Goal: Task Accomplishment & Management: Complete application form

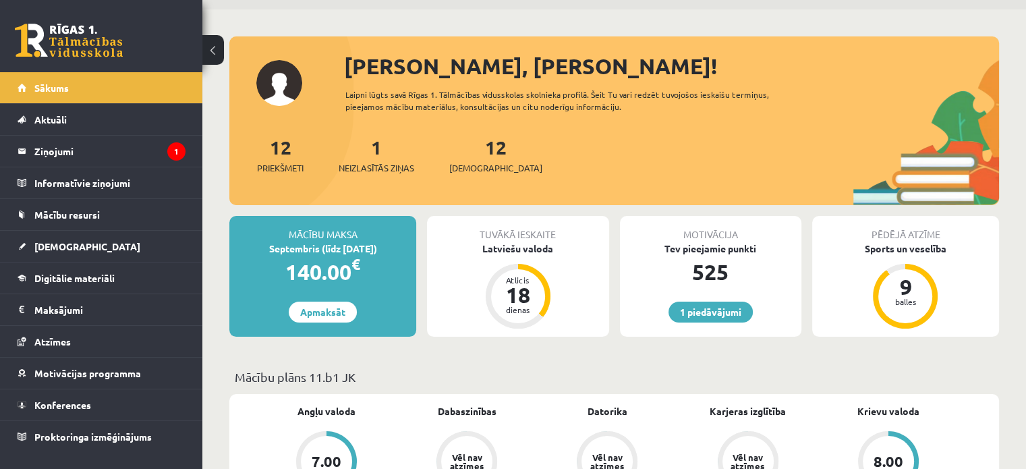
scroll to position [43, 0]
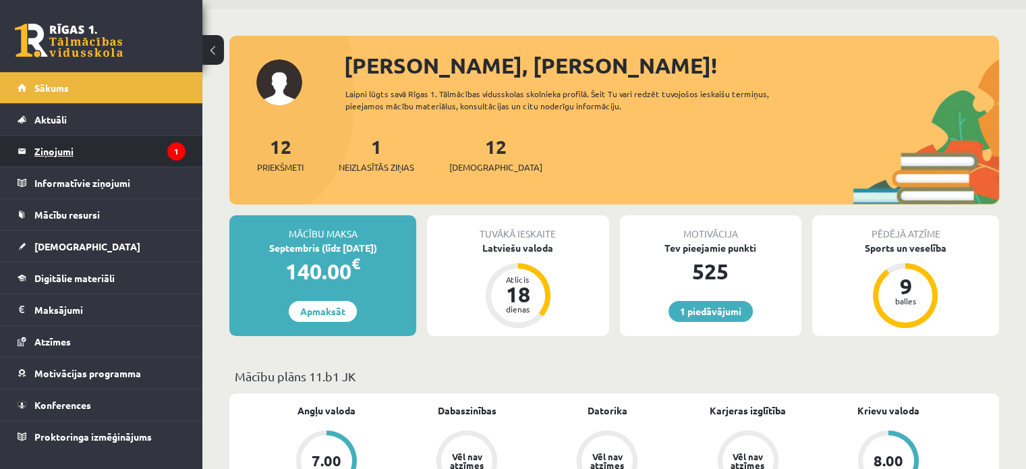
click at [134, 162] on legend "Ziņojumi 1" at bounding box center [109, 151] width 151 height 31
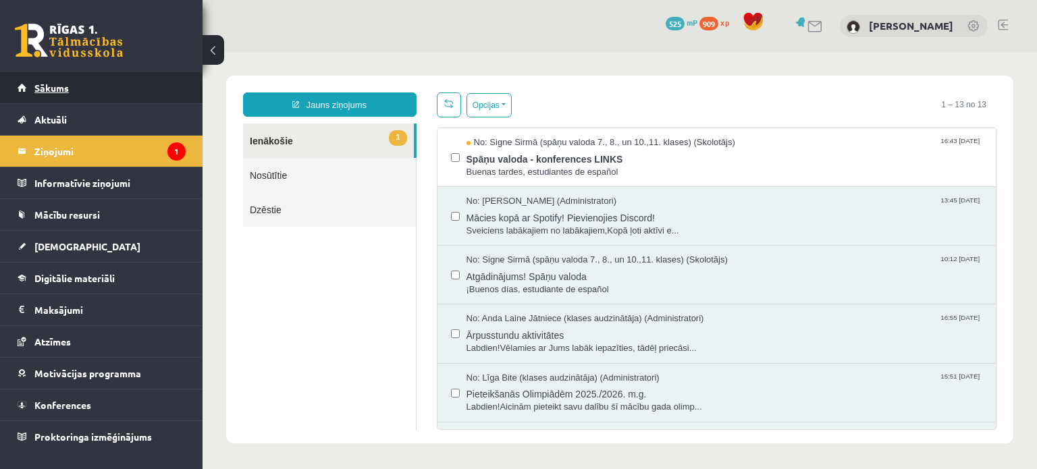
click at [63, 86] on span "Sākums" at bounding box center [51, 88] width 34 height 12
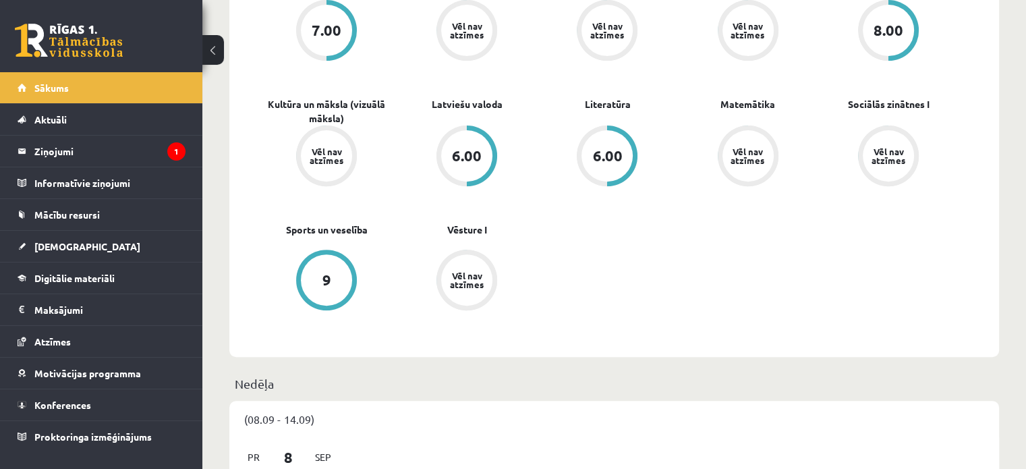
scroll to position [474, 0]
click at [131, 278] on link "Digitālie materiāli" at bounding box center [102, 278] width 168 height 31
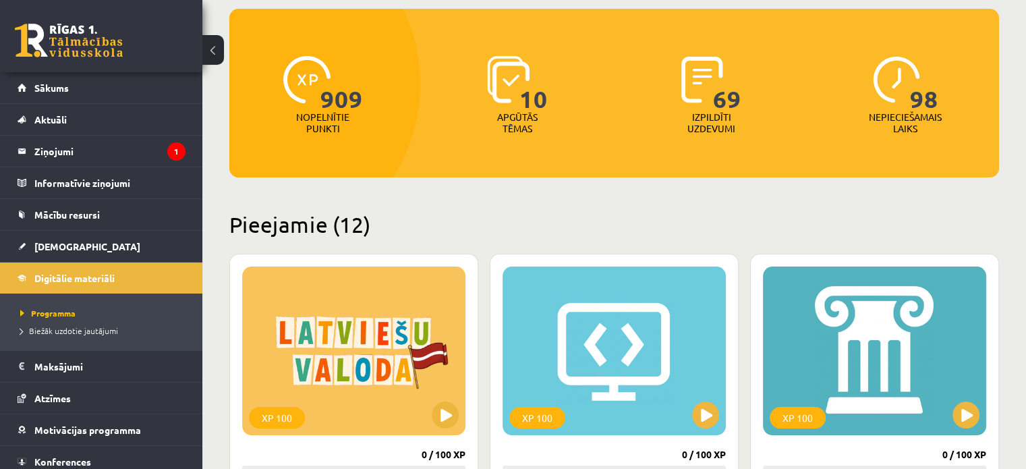
scroll to position [126, 0]
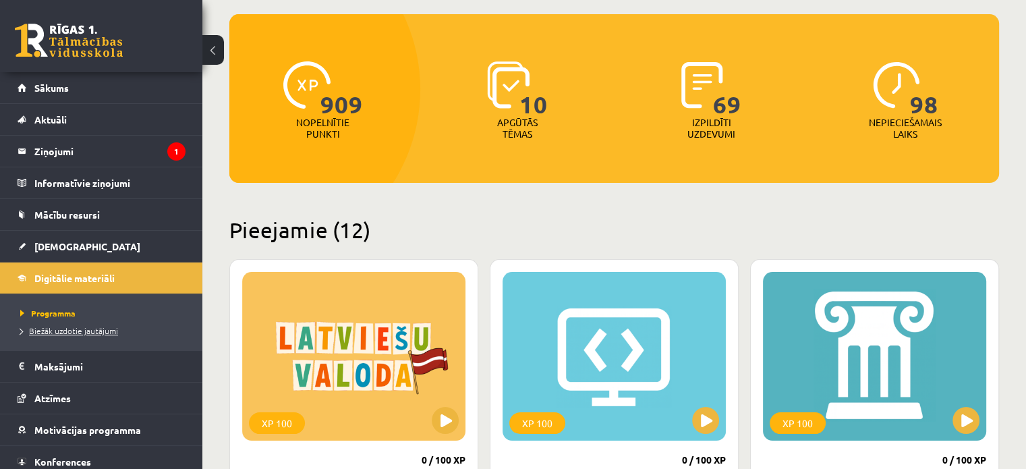
click at [68, 326] on span "Biežāk uzdotie jautājumi" at bounding box center [69, 330] width 98 height 11
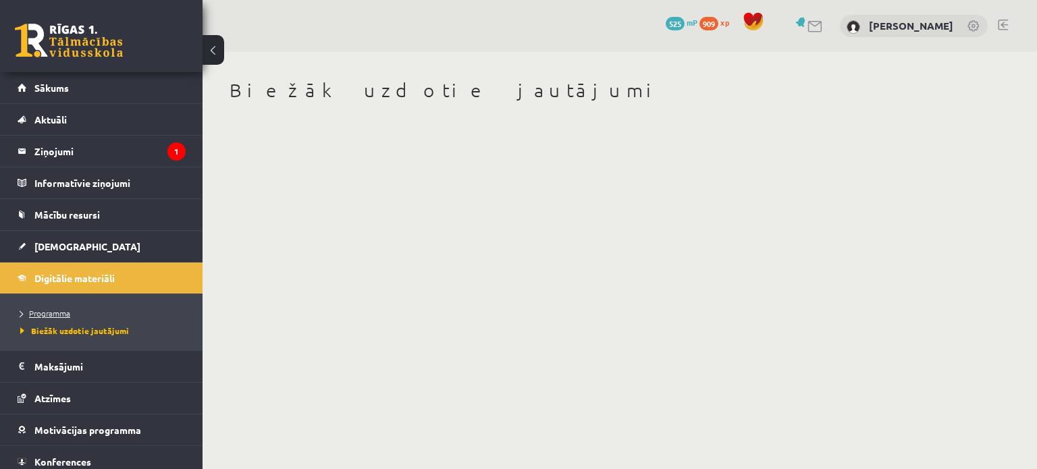
click at [64, 318] on link "Programma" at bounding box center [104, 313] width 169 height 12
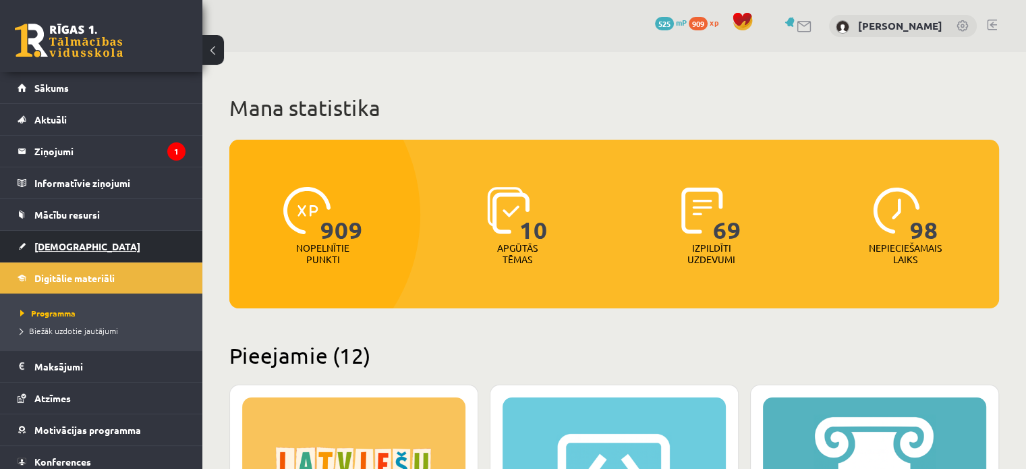
click at [68, 256] on link "[DEMOGRAPHIC_DATA]" at bounding box center [102, 246] width 168 height 31
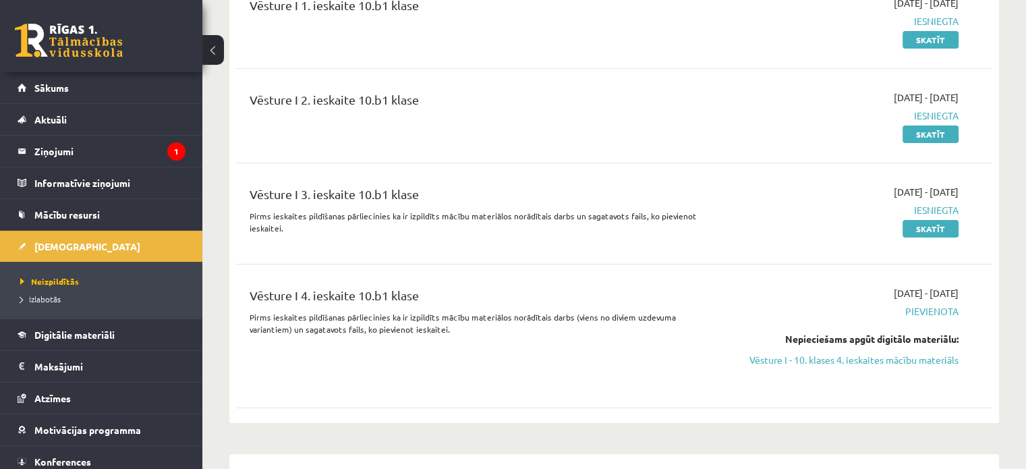
scroll to position [4569, 0]
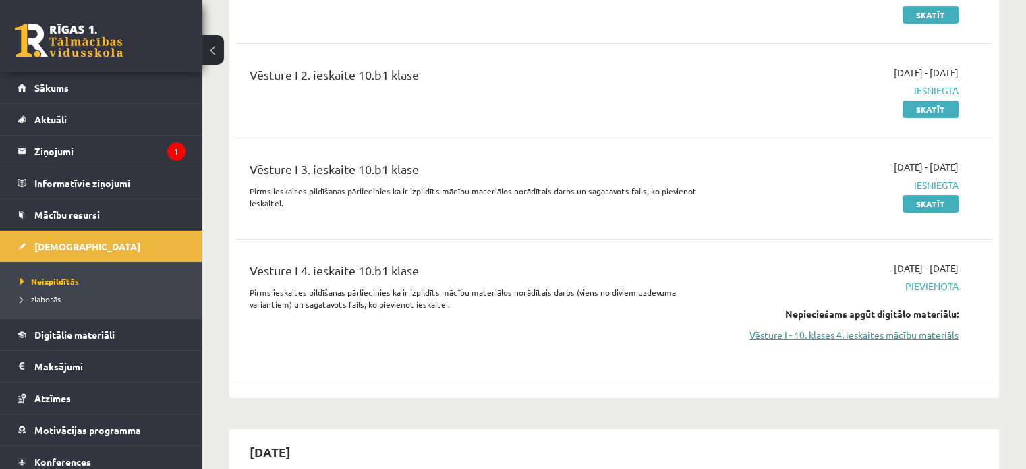
click at [822, 328] on link "Vēsture I - 10. klases 4. ieskaites mācību materiāls" at bounding box center [847, 335] width 223 height 14
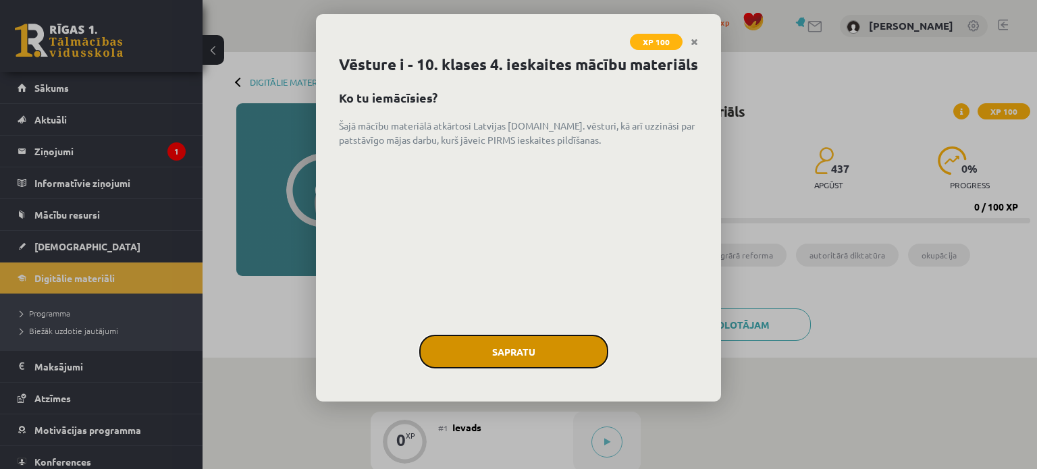
click at [530, 368] on button "Sapratu" at bounding box center [513, 352] width 189 height 34
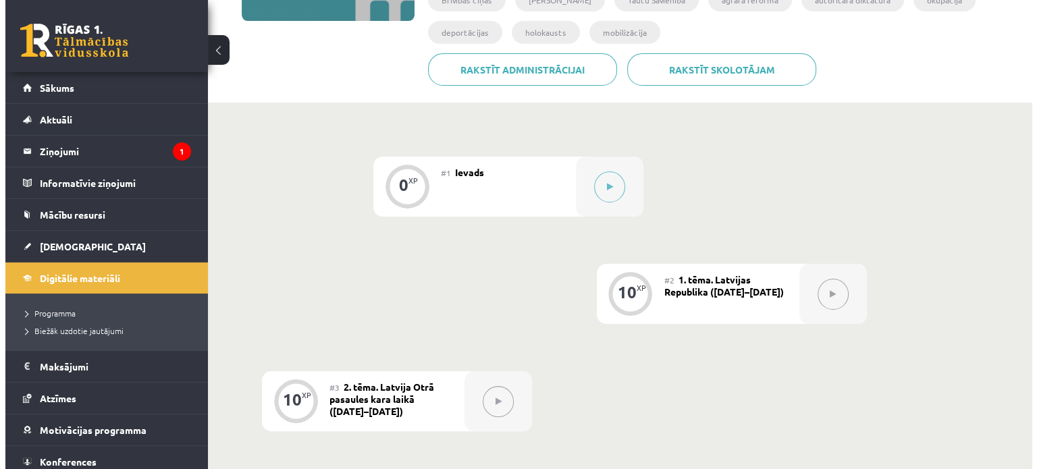
scroll to position [246, 0]
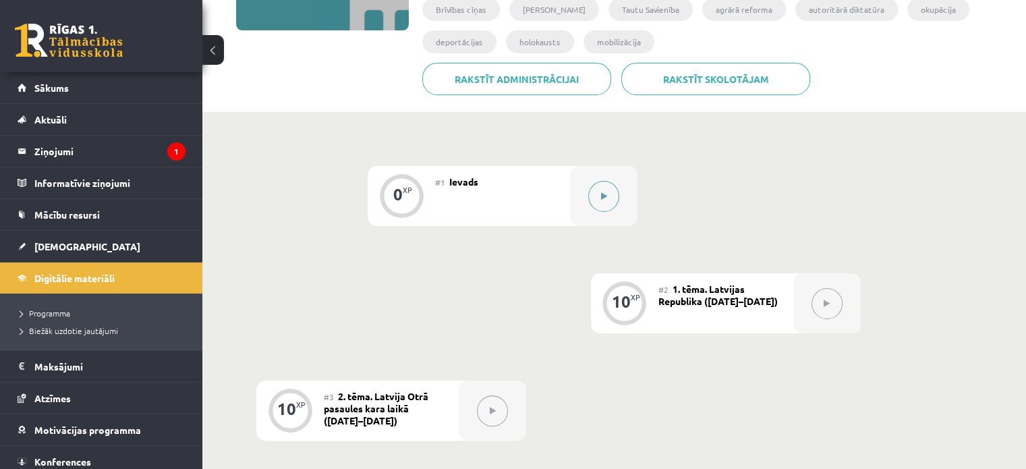
click at [601, 199] on icon at bounding box center [604, 196] width 6 height 8
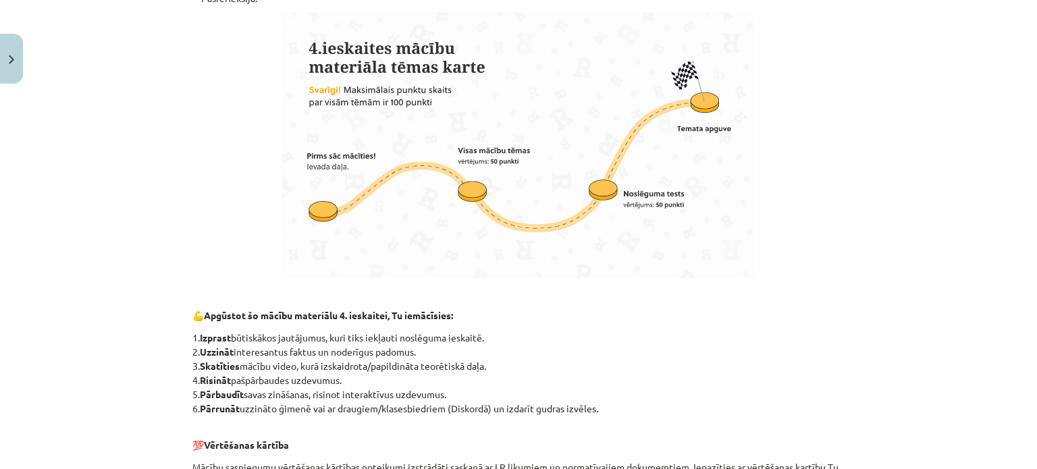
scroll to position [833, 0]
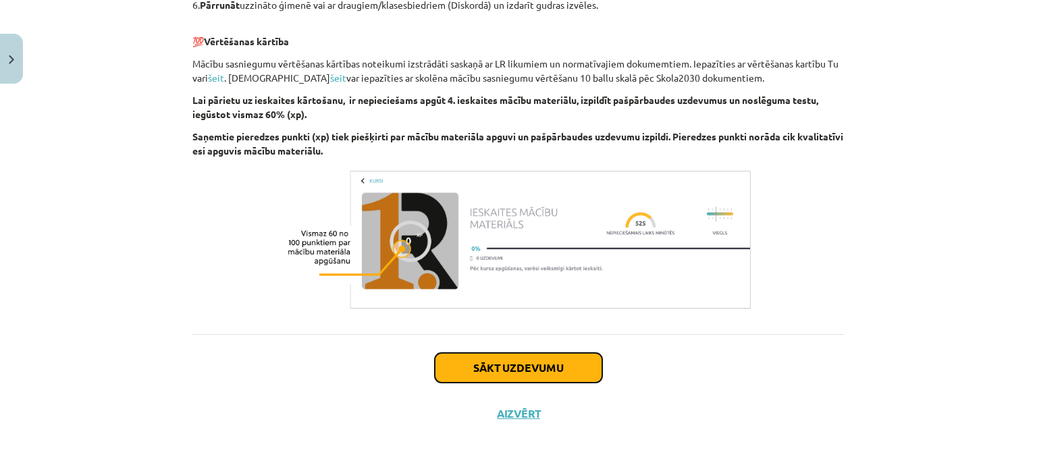
click at [532, 353] on button "Sākt uzdevumu" at bounding box center [518, 368] width 167 height 30
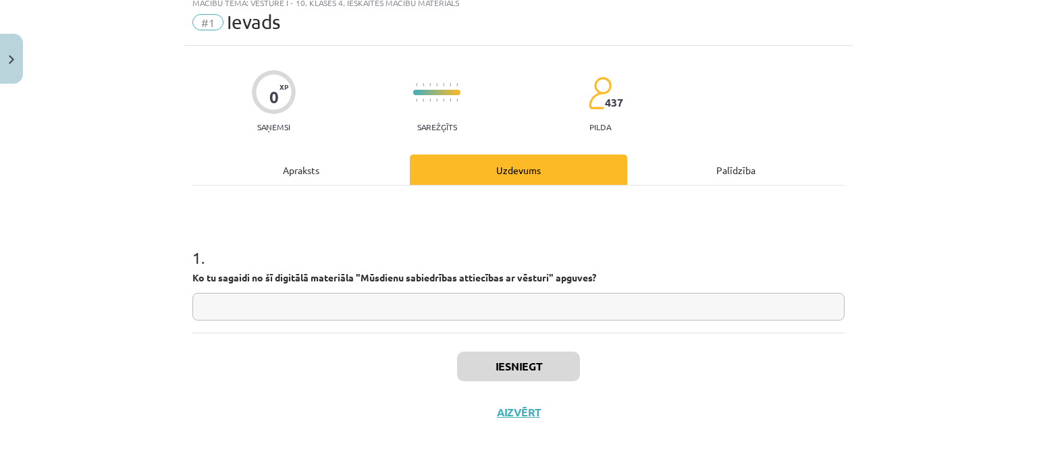
scroll to position [34, 0]
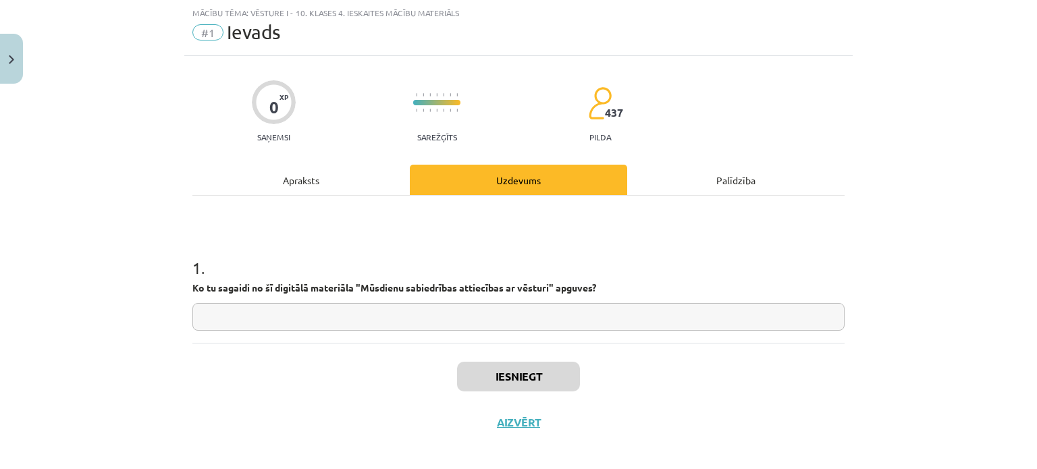
click at [478, 308] on input "text" at bounding box center [518, 317] width 652 height 28
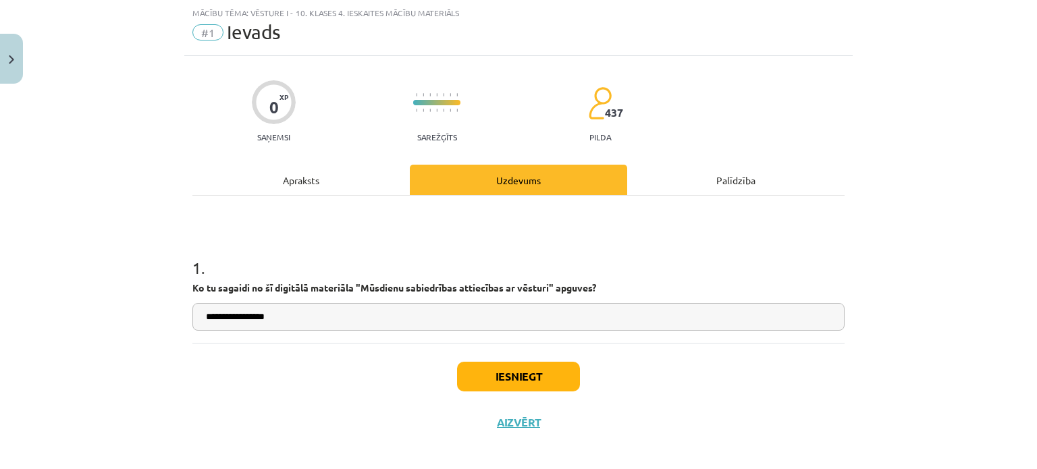
type input "**********"
click at [507, 363] on button "Iesniegt" at bounding box center [518, 377] width 123 height 30
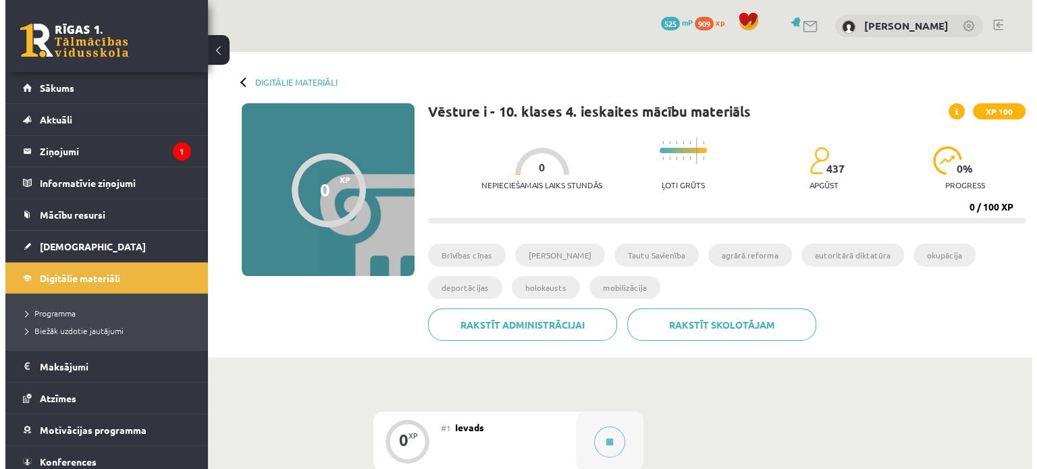
scroll to position [173, 0]
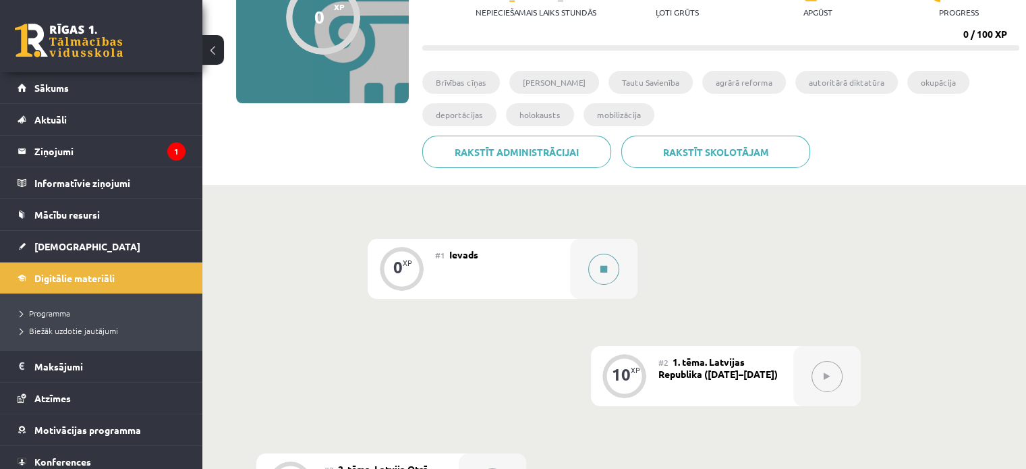
click at [593, 266] on button at bounding box center [603, 269] width 31 height 31
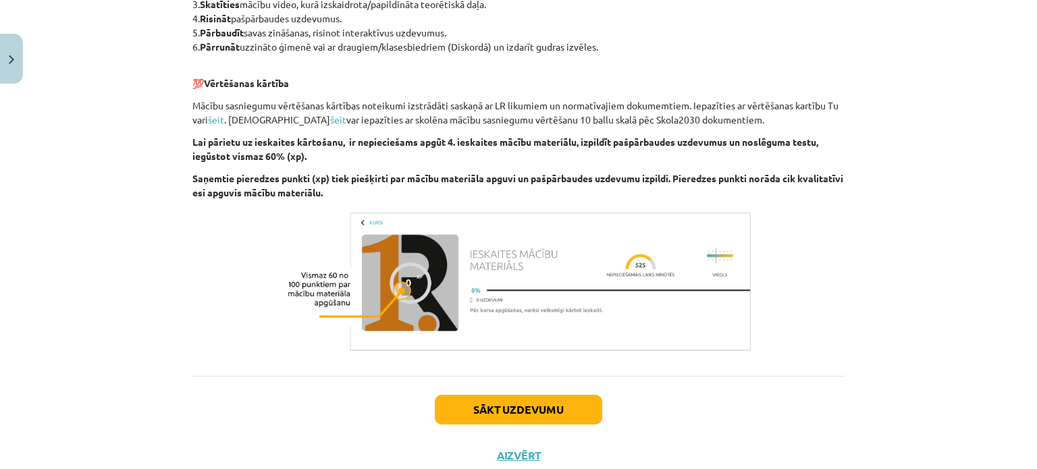
scroll to position [833, 0]
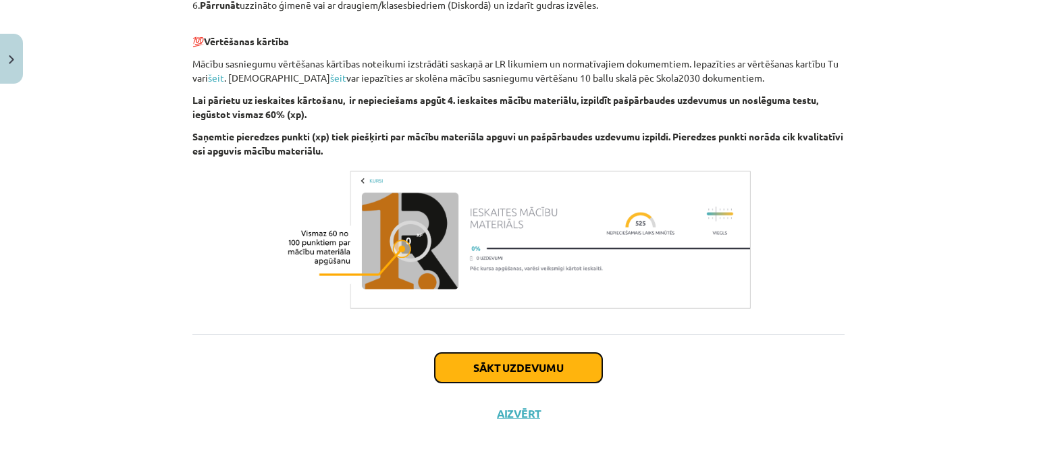
click at [553, 361] on button "Sākt uzdevumu" at bounding box center [518, 368] width 167 height 30
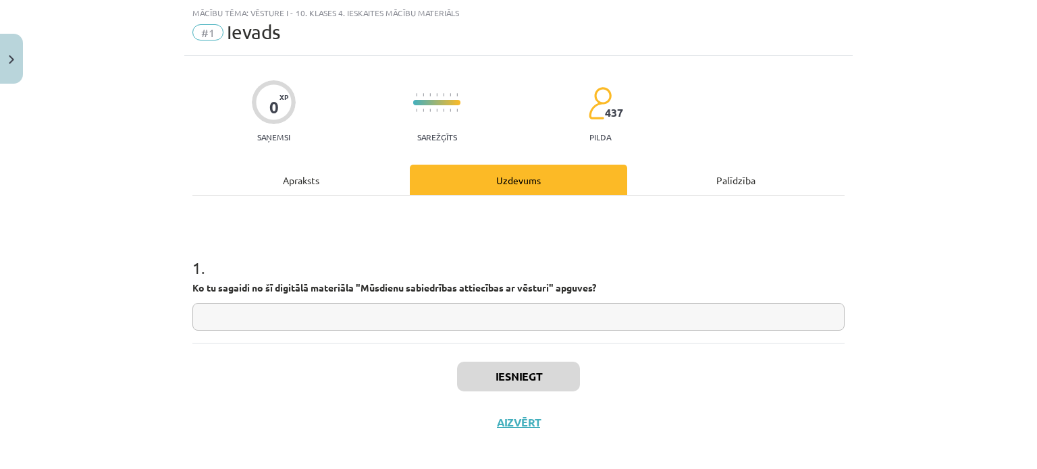
click at [516, 331] on div "1 . Ko tu sagaidi no šī digitālā materiāla "Mūsdienu sabiedrības attiecības ar …" at bounding box center [518, 269] width 652 height 147
drag, startPoint x: 516, startPoint y: 330, endPoint x: 514, endPoint y: 320, distance: 10.2
click at [514, 320] on div "1 . Ko tu sagaidi no šī digitālā materiāla "Mūsdienu sabiedrības attiecības ar …" at bounding box center [518, 269] width 652 height 147
click at [514, 320] on input "text" at bounding box center [518, 317] width 652 height 28
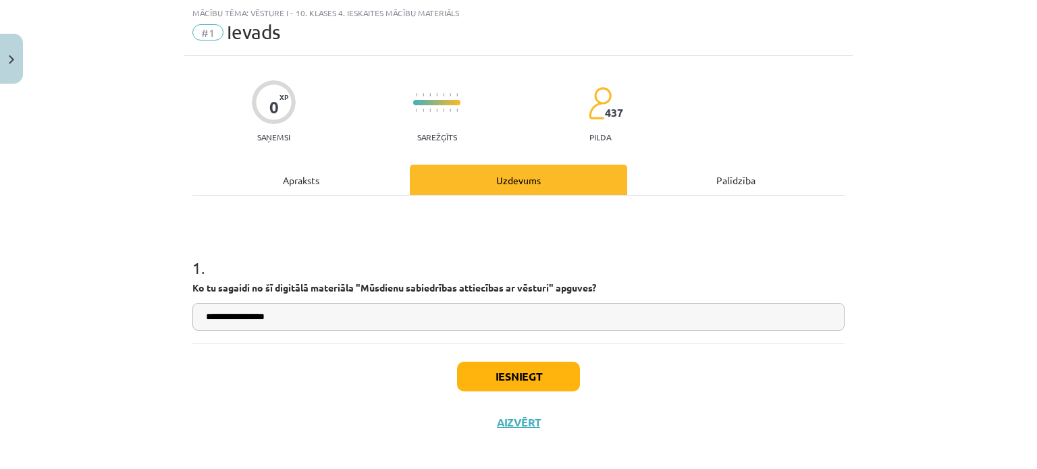
type input "**********"
click at [513, 368] on button "Iesniegt" at bounding box center [518, 377] width 123 height 30
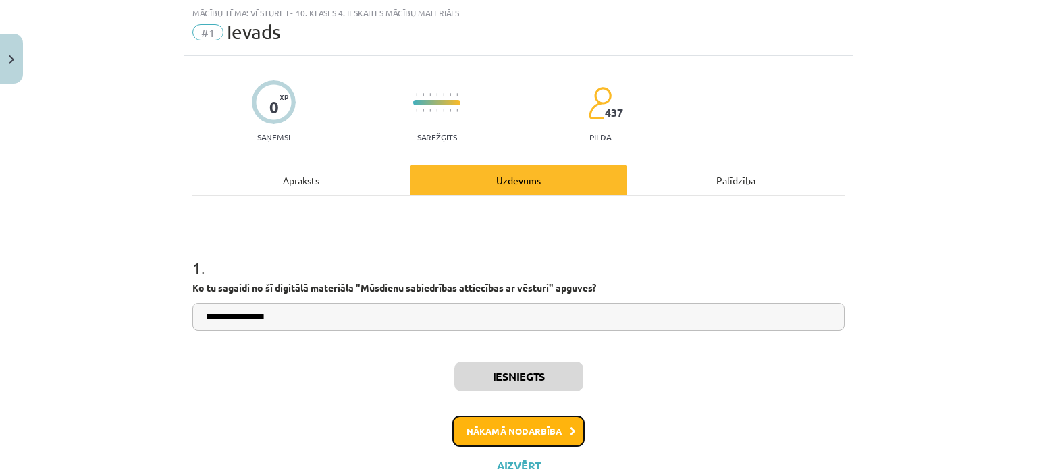
click at [501, 426] on button "Nākamā nodarbība" at bounding box center [518, 431] width 132 height 31
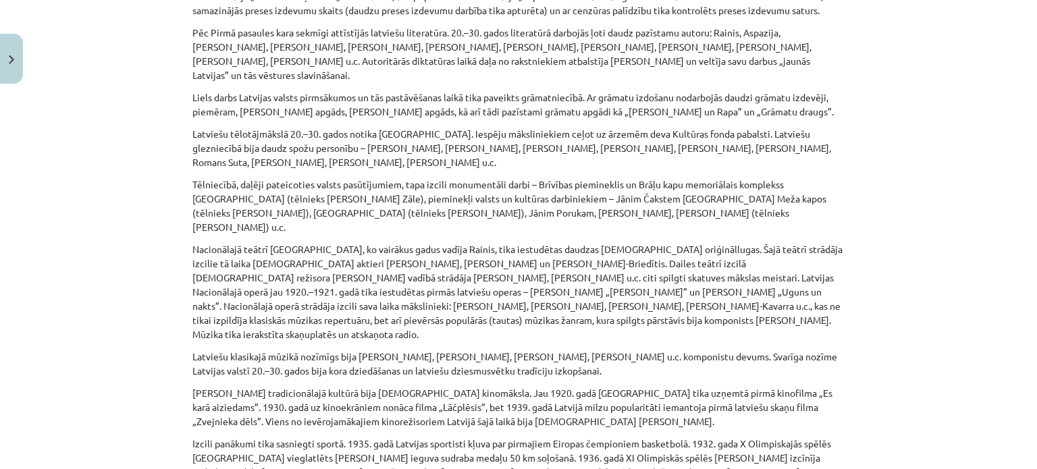
scroll to position [7056, 0]
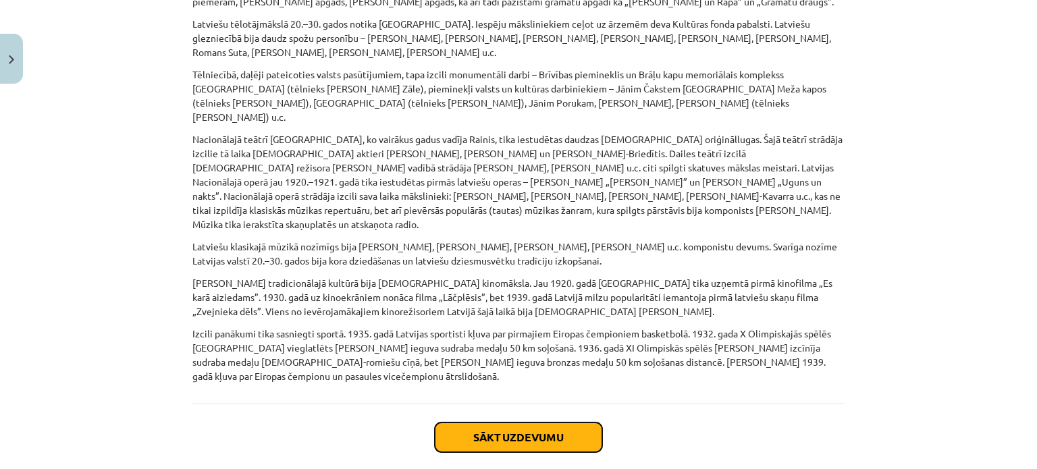
click at [507, 422] on button "Sākt uzdevumu" at bounding box center [518, 437] width 167 height 30
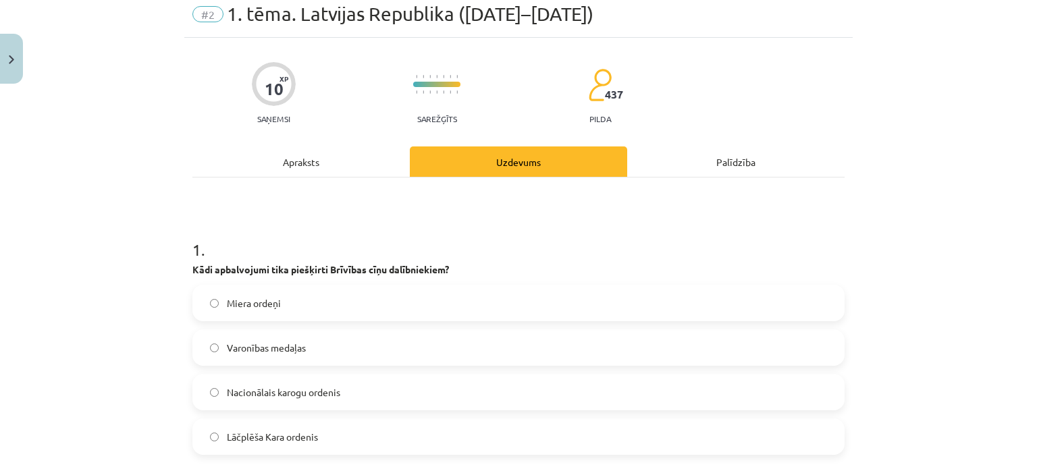
scroll to position [55, 0]
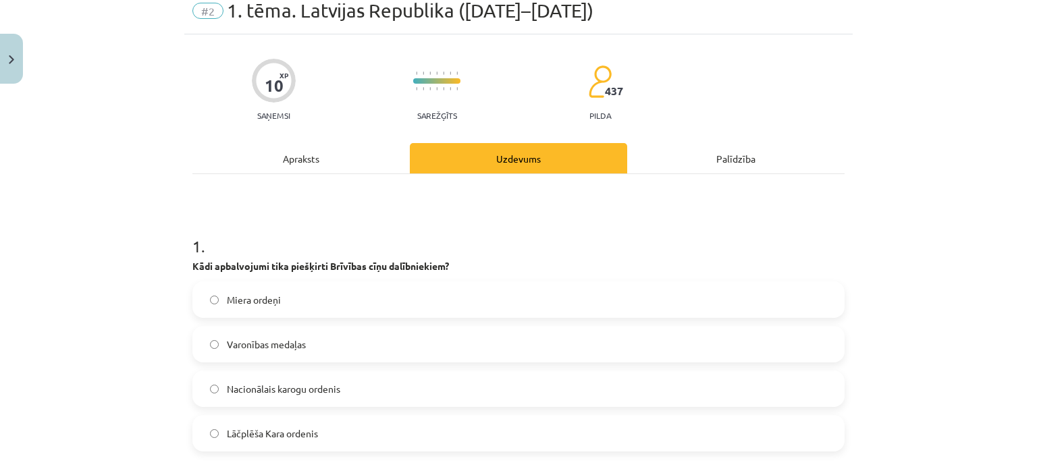
click at [420, 423] on label "Lāčplēša Kara ordenis" at bounding box center [518, 433] width 649 height 34
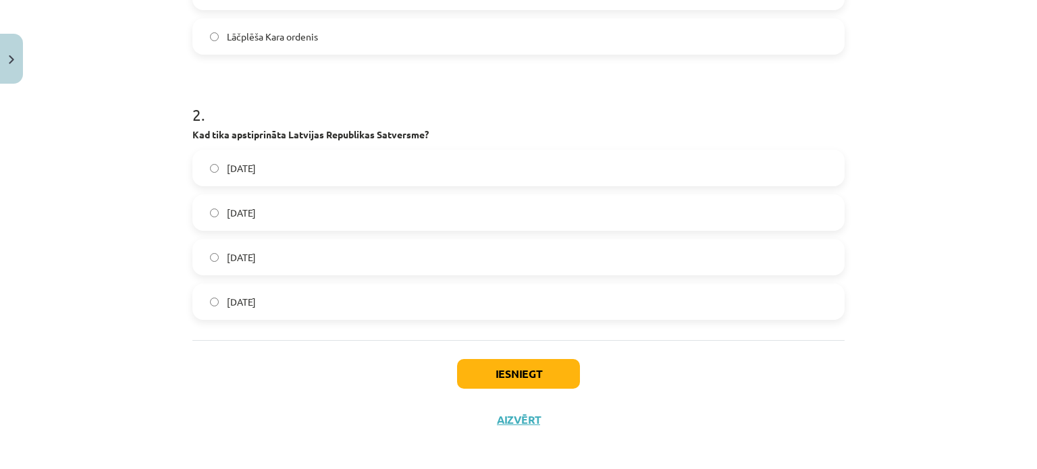
scroll to position [456, 0]
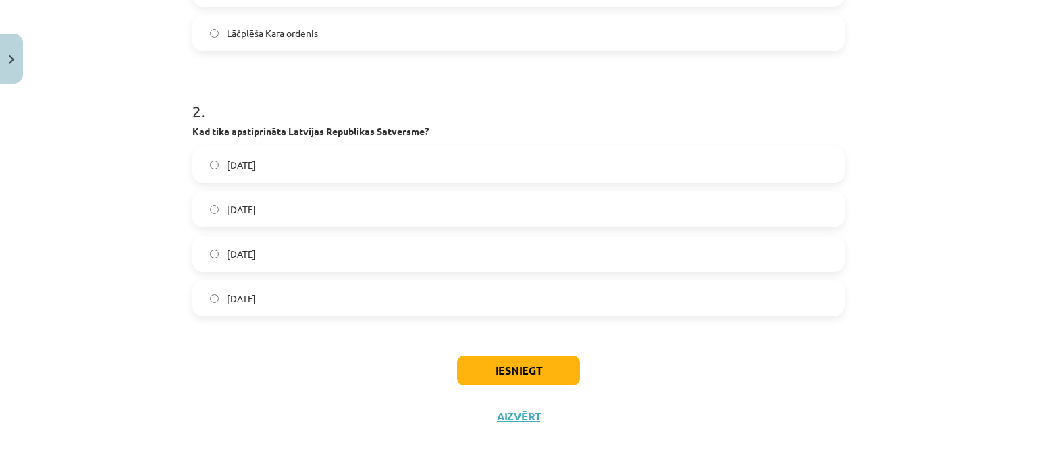
click at [394, 167] on label "1922. gada 15. februārī" at bounding box center [518, 165] width 649 height 34
click at [521, 381] on button "Iesniegt" at bounding box center [518, 371] width 123 height 30
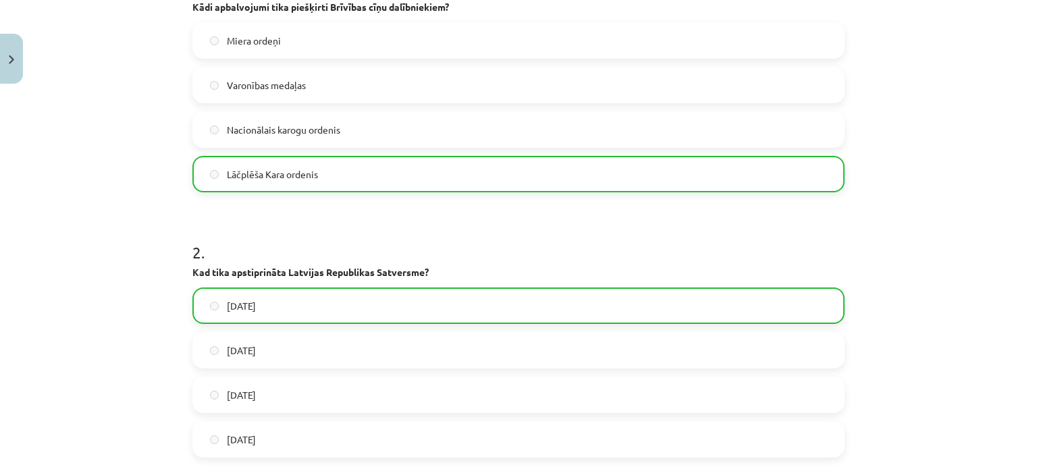
scroll to position [501, 0]
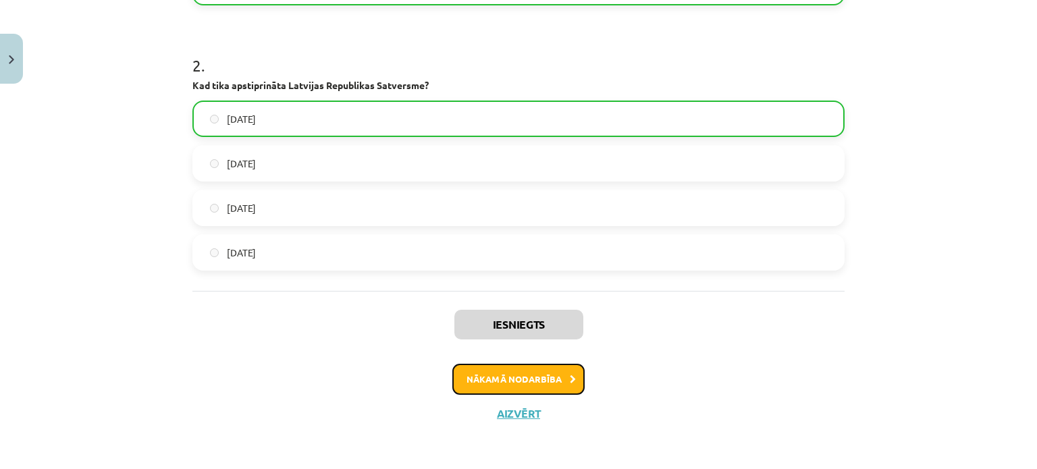
click at [526, 375] on button "Nākamā nodarbība" at bounding box center [518, 379] width 132 height 31
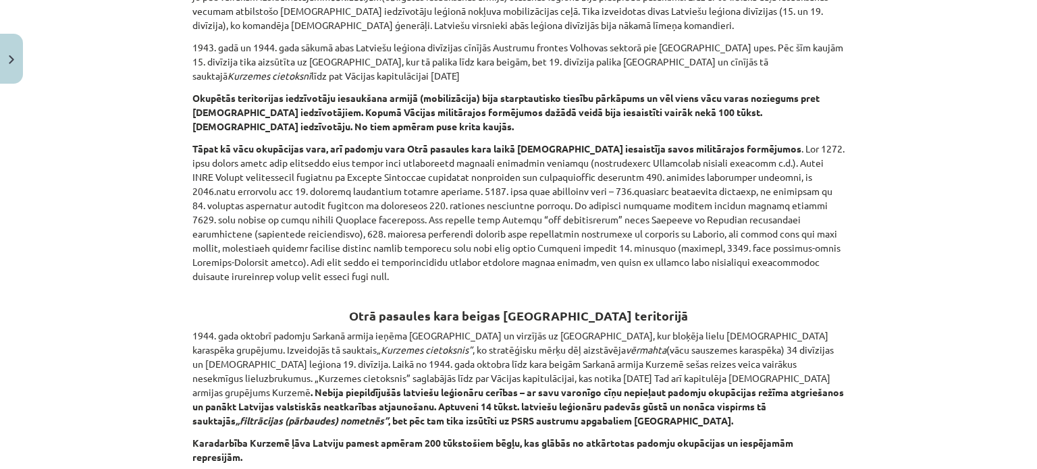
scroll to position [3194, 0]
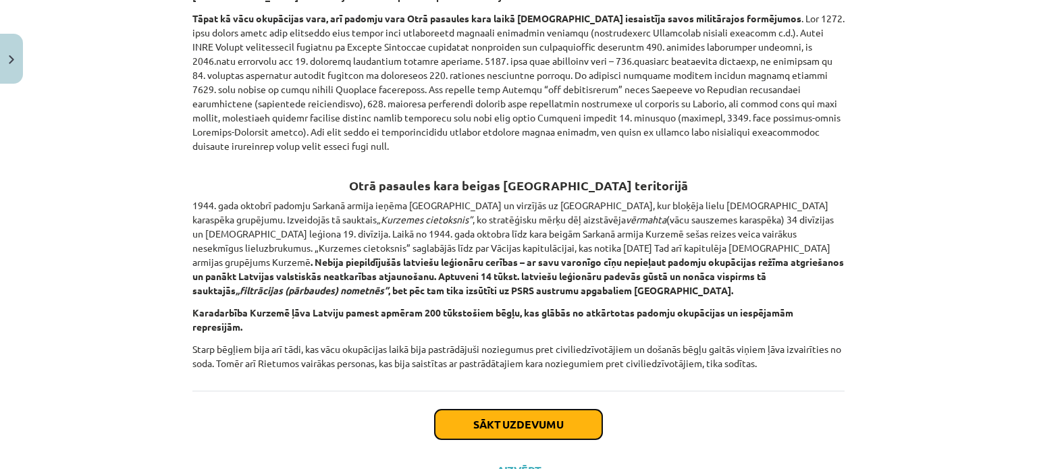
click at [529, 410] on button "Sākt uzdevumu" at bounding box center [518, 425] width 167 height 30
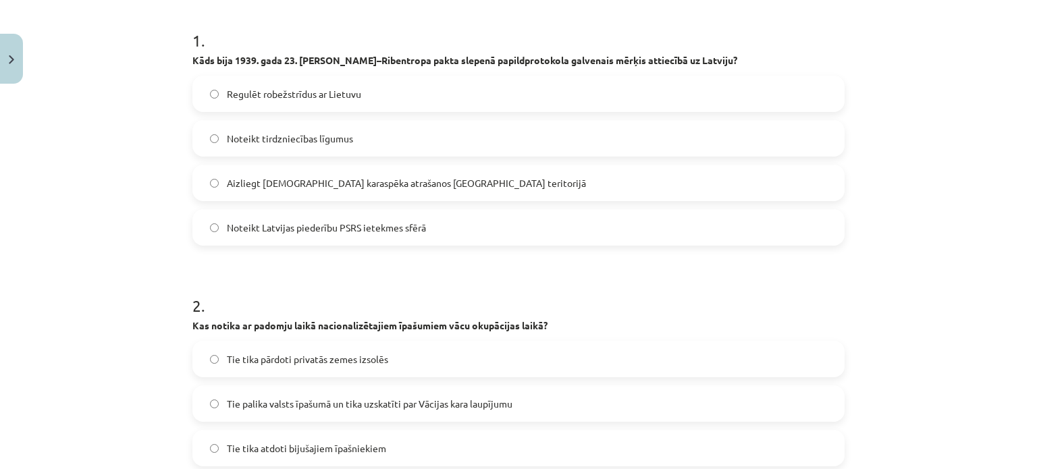
scroll to position [262, 0]
click at [470, 230] on label "Noteikt Latvijas piederību PSRS ietekmes sfērā" at bounding box center [518, 227] width 649 height 34
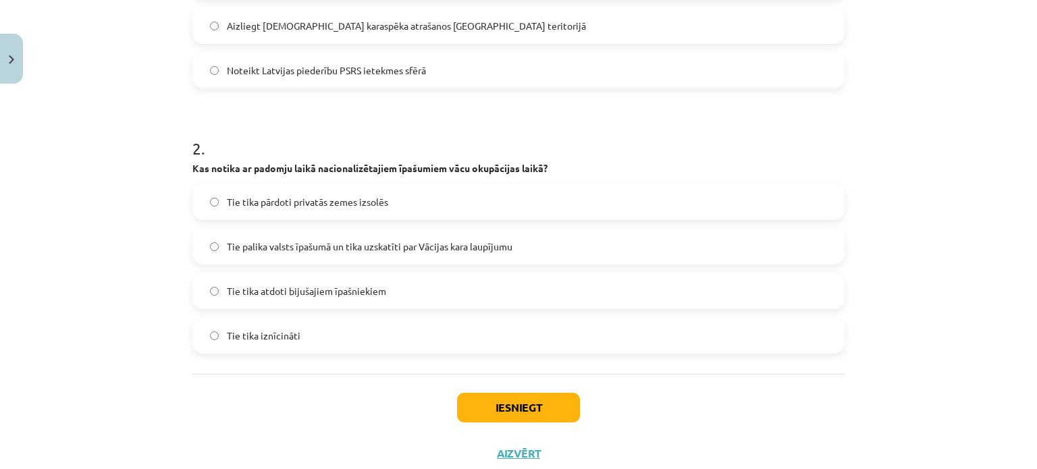
scroll to position [436, 0]
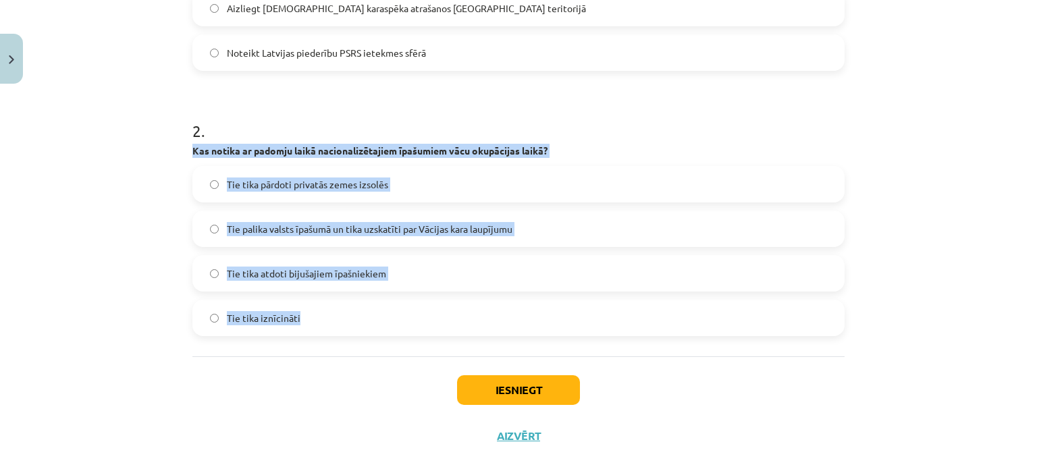
drag, startPoint x: 186, startPoint y: 142, endPoint x: 354, endPoint y: 346, distance: 264.1
click at [354, 346] on div "10 XP Saņemsi Sarežģīts 437 pilda Apraksts Uzdevums Palīdzība 1 . Kāds bija 193…" at bounding box center [518, 56] width 668 height 805
copy div "Kas notika ar padomju laikā nacionalizētajiem īpašumiem vācu okupācijas laikā? …"
click at [306, 225] on span "Tie palika valsts īpašumā un tika uzskatīti par Vācijas kara laupījumu" at bounding box center [369, 229] width 285 height 14
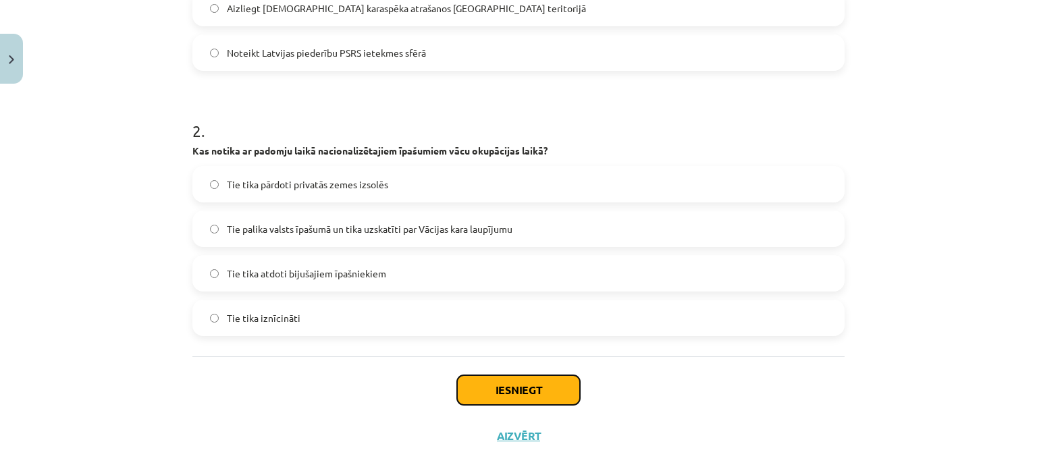
click at [474, 389] on button "Iesniegt" at bounding box center [518, 390] width 123 height 30
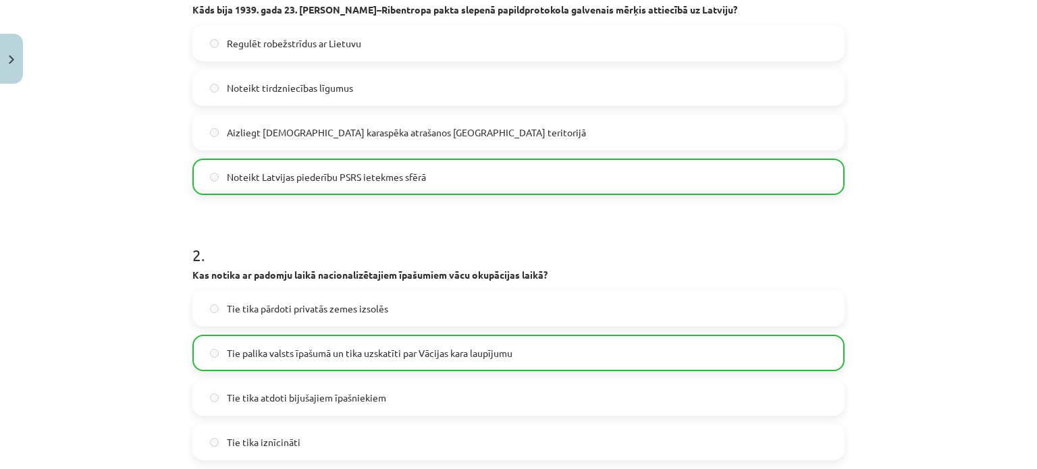
scroll to position [501, 0]
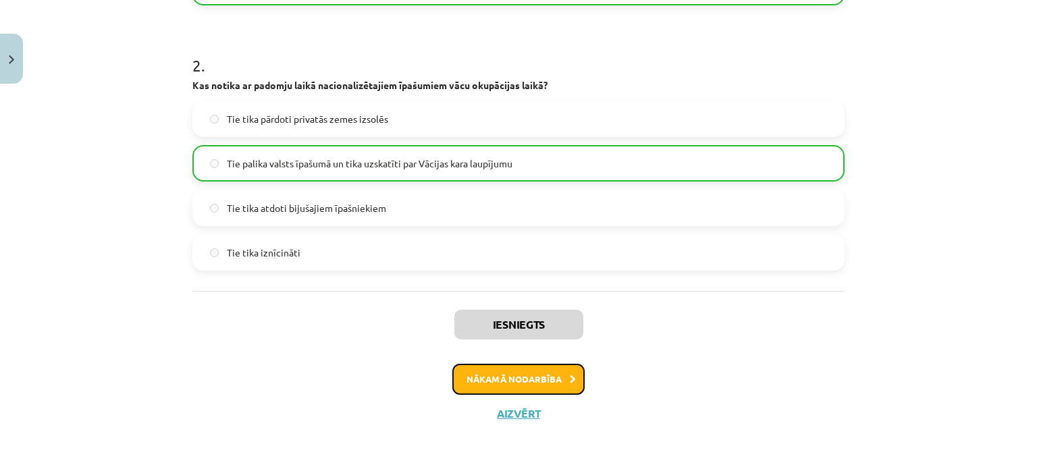
click at [489, 387] on button "Nākamā nodarbība" at bounding box center [518, 379] width 132 height 31
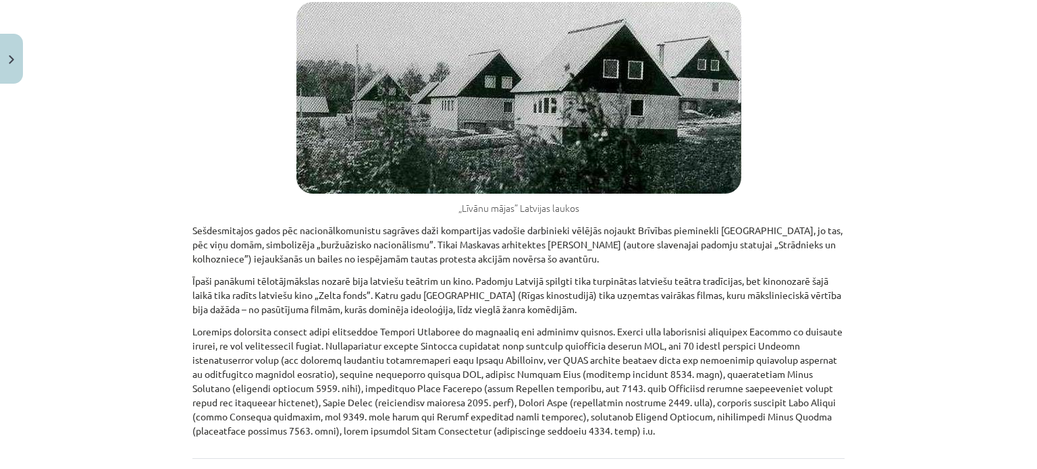
scroll to position [4896, 0]
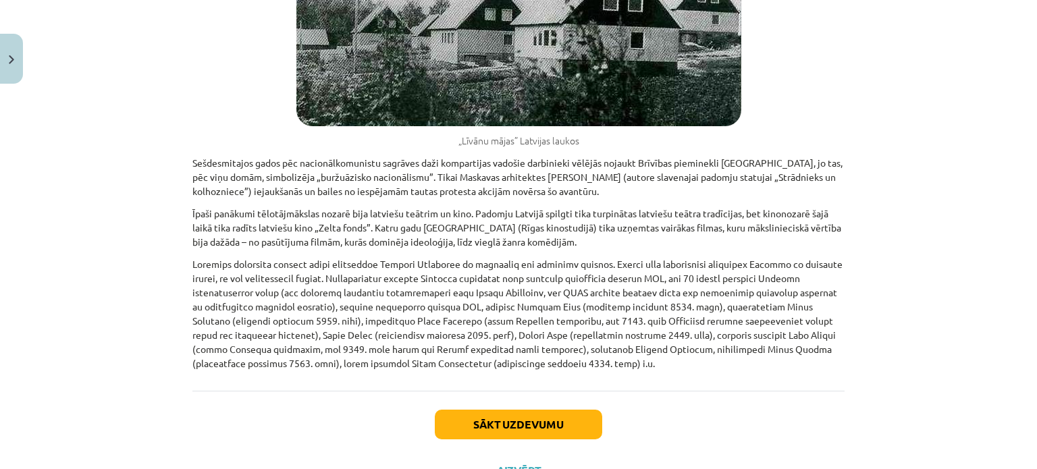
click at [489, 391] on div "Sākt uzdevumu Aizvērt" at bounding box center [518, 438] width 652 height 94
click at [499, 410] on button "Sākt uzdevumu" at bounding box center [518, 425] width 167 height 30
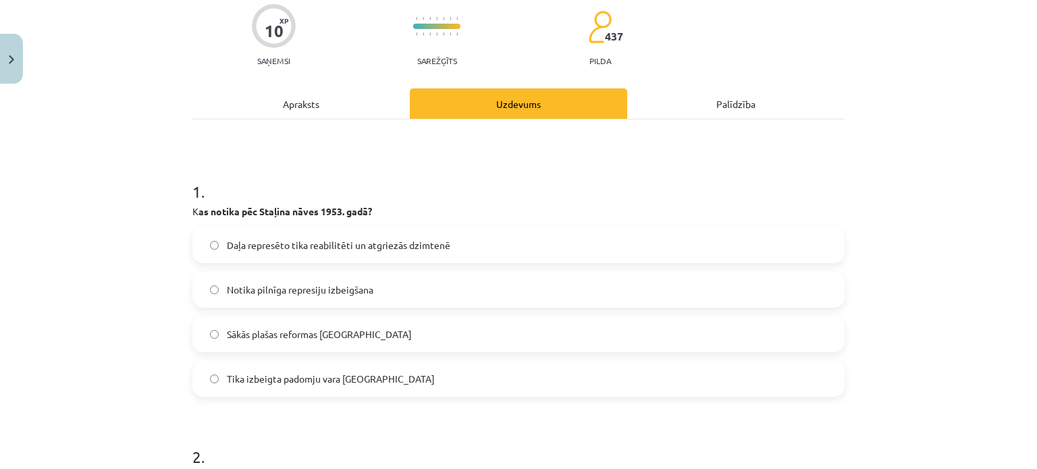
scroll to position [111, 0]
click at [492, 295] on label "Notika pilnīga represiju izbeigšana" at bounding box center [518, 289] width 649 height 34
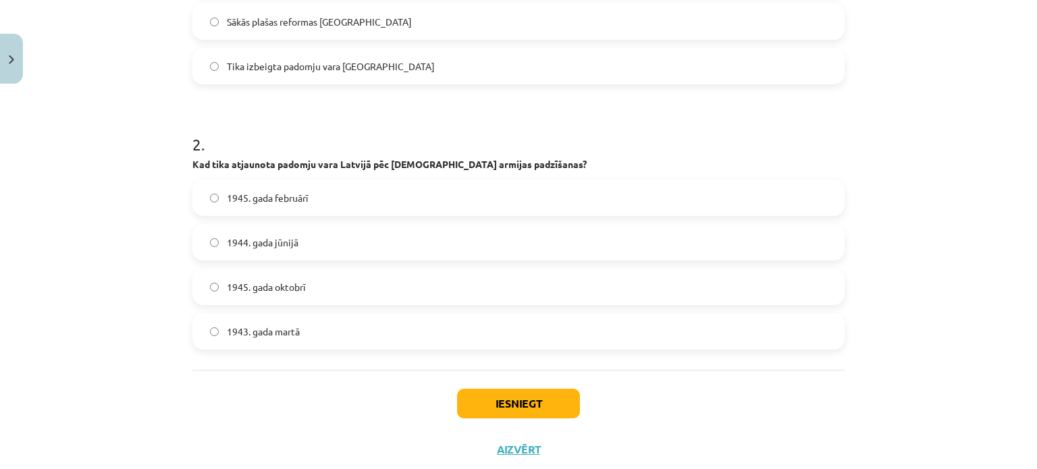
scroll to position [427, 0]
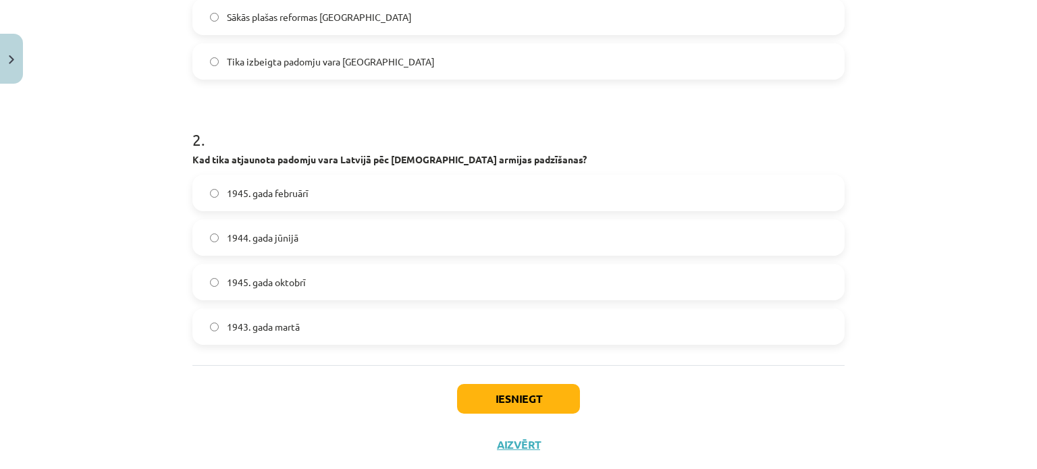
click at [488, 254] on div "1944. gada jūnijā" at bounding box center [518, 237] width 652 height 36
click at [488, 248] on label "1944. gada jūnijā" at bounding box center [518, 238] width 649 height 34
click at [532, 395] on button "Iesniegt" at bounding box center [518, 399] width 123 height 30
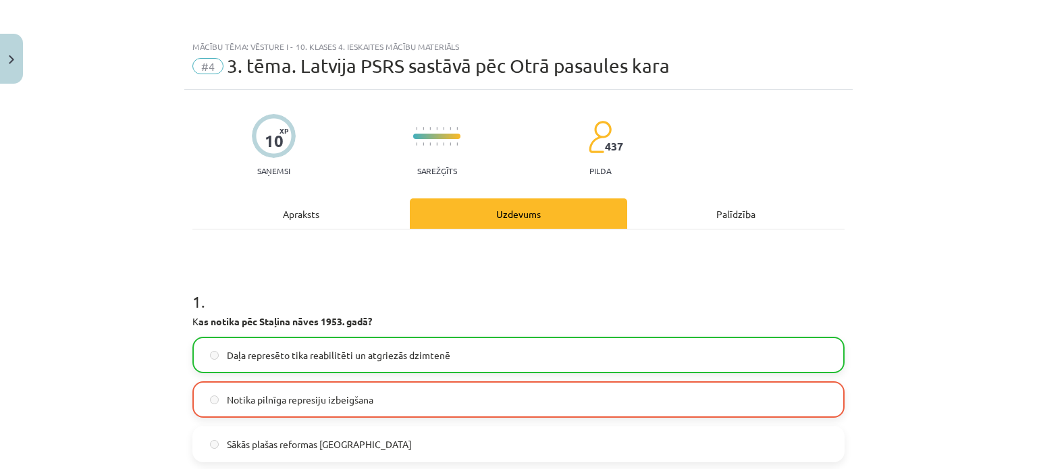
scroll to position [501, 0]
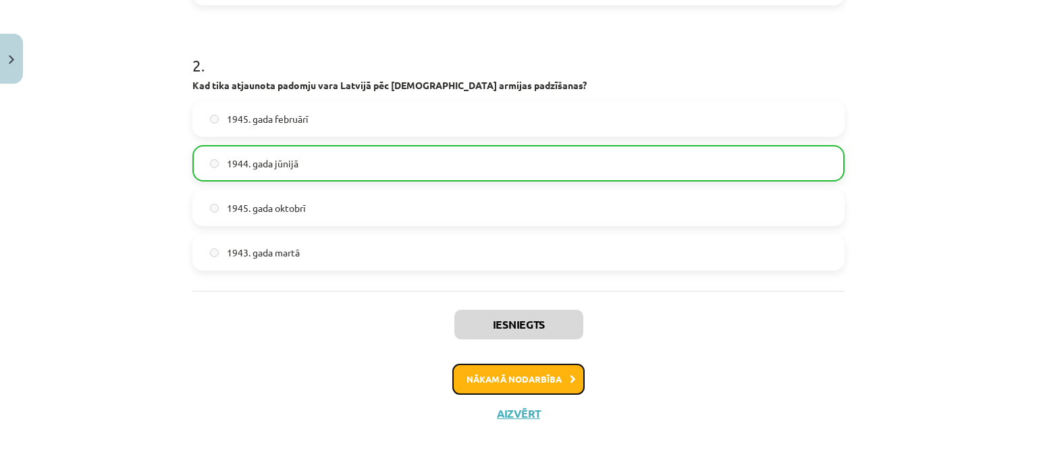
click at [530, 379] on button "Nākamā nodarbība" at bounding box center [518, 379] width 132 height 31
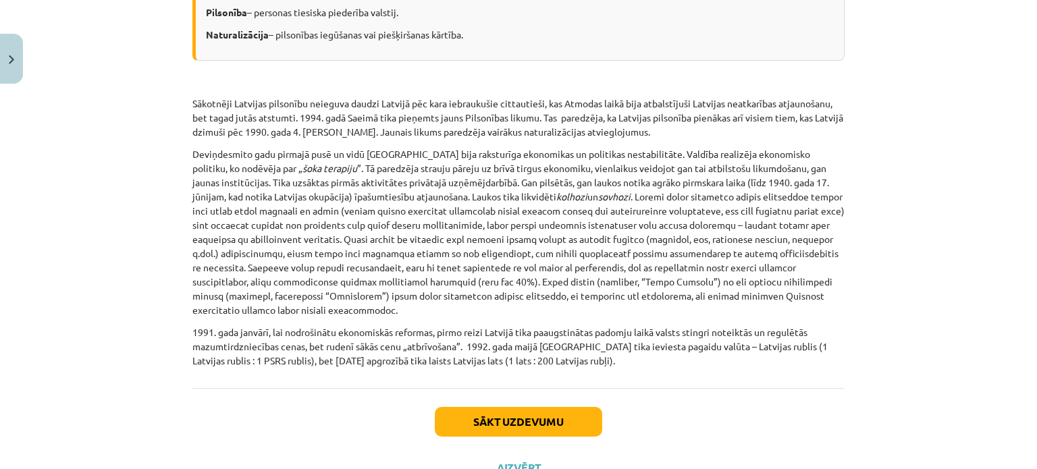
scroll to position [1978, 0]
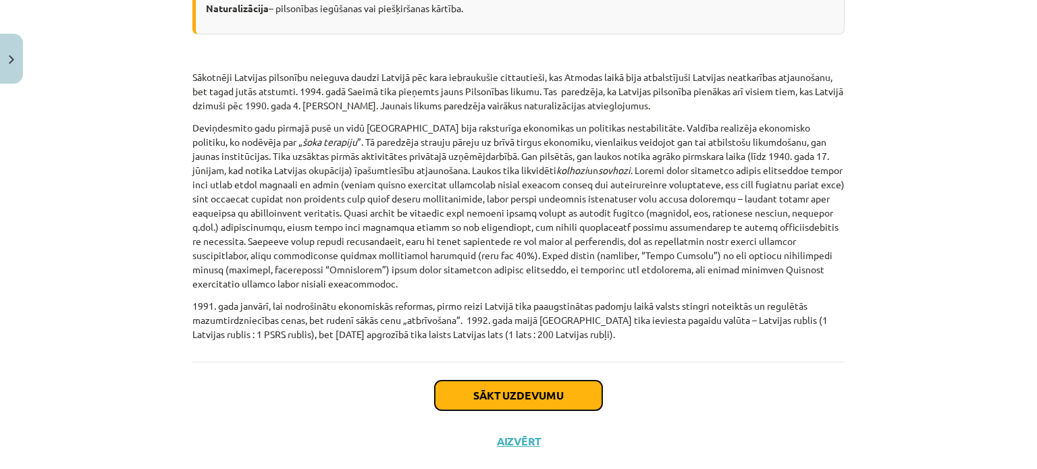
click at [530, 381] on button "Sākt uzdevumu" at bounding box center [518, 396] width 167 height 30
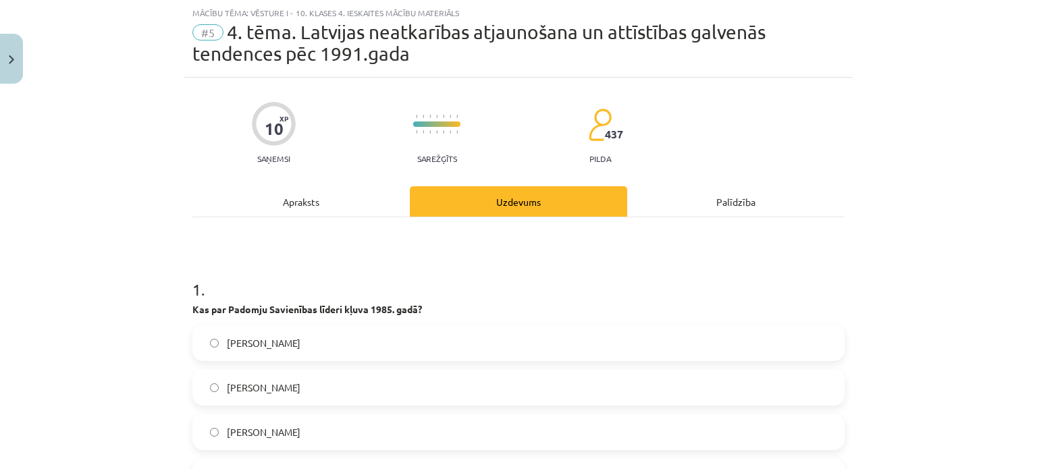
scroll to position [161, 0]
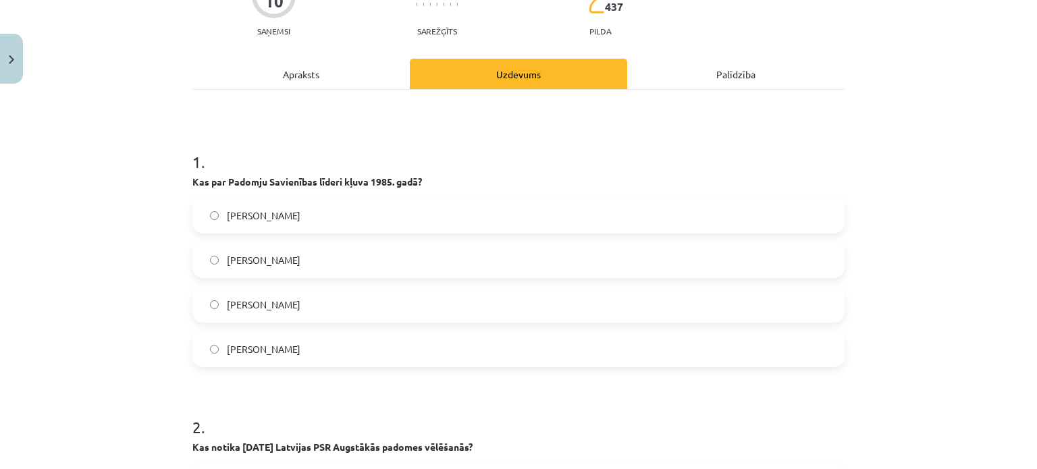
click at [424, 350] on label "Mihails Gorbačovs" at bounding box center [518, 349] width 649 height 34
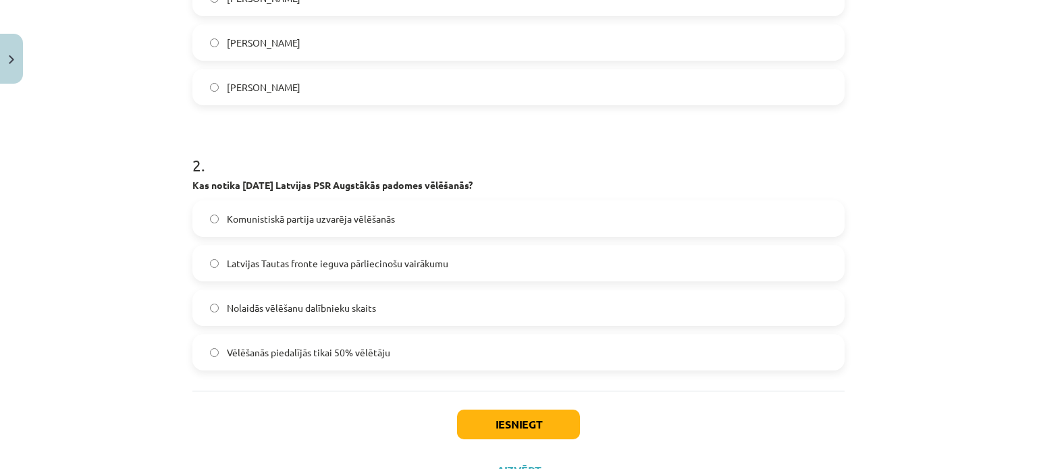
scroll to position [431, 0]
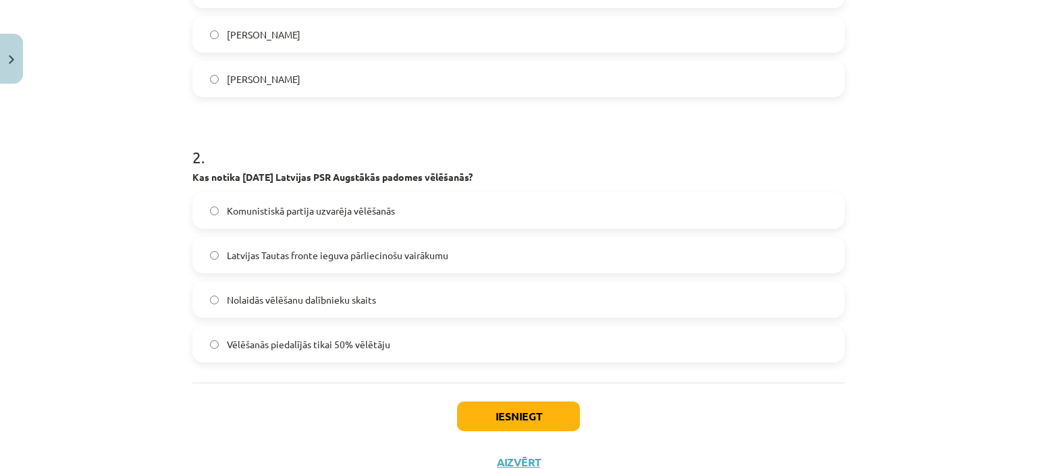
click at [418, 261] on span "Latvijas Tautas fronte ieguva pārliecinošu vairākumu" at bounding box center [337, 255] width 221 height 14
click at [518, 418] on button "Iesniegt" at bounding box center [518, 417] width 123 height 30
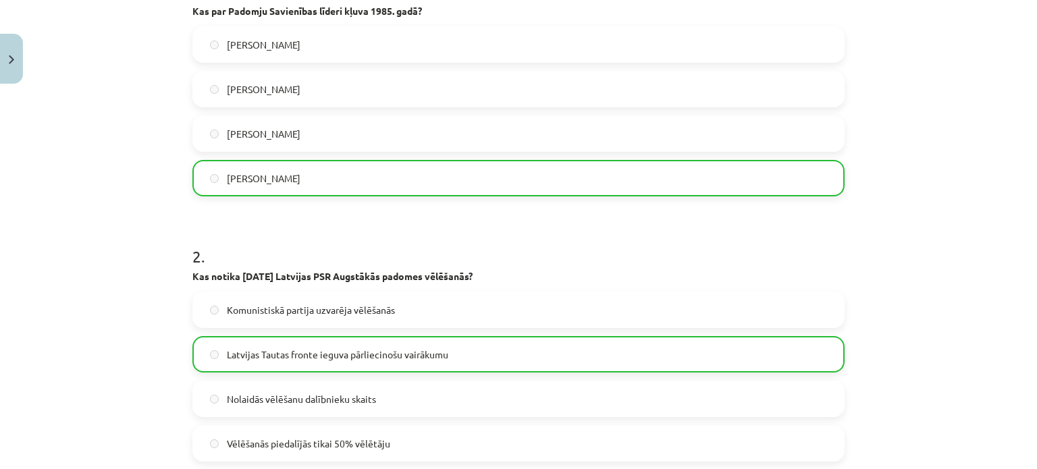
scroll to position [523, 0]
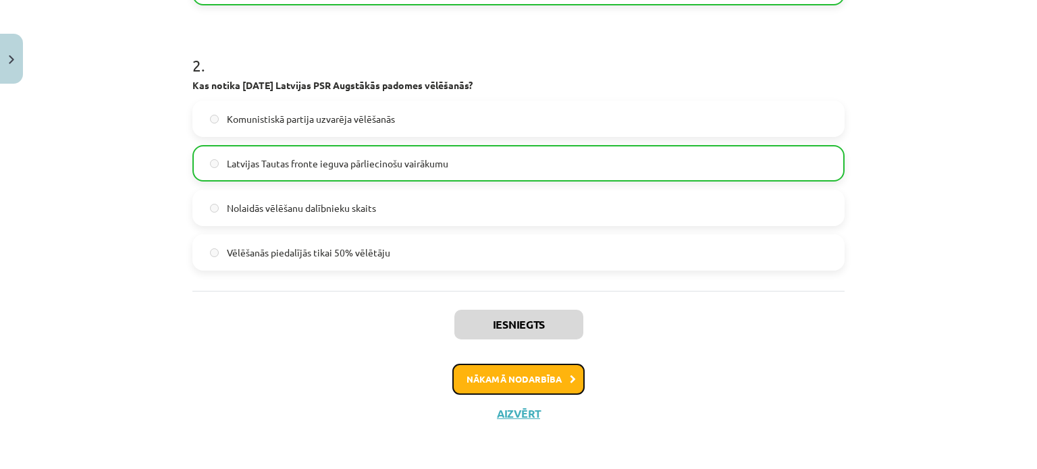
click at [529, 389] on button "Nākamā nodarbība" at bounding box center [518, 379] width 132 height 31
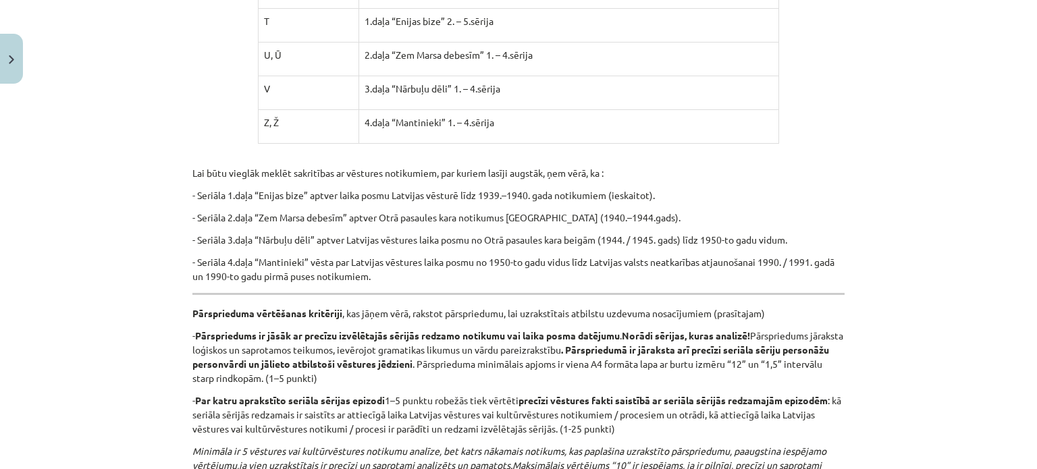
scroll to position [2278, 0]
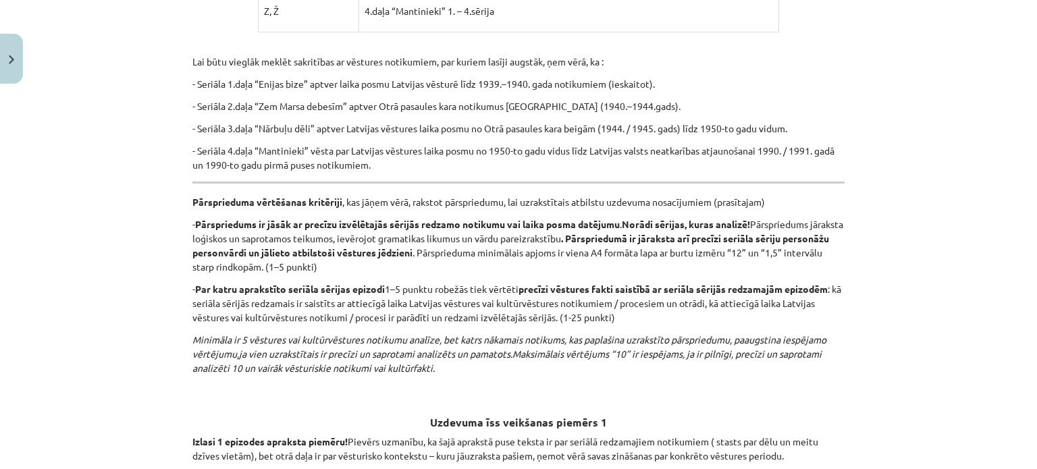
drag, startPoint x: 186, startPoint y: 75, endPoint x: 485, endPoint y: 348, distance: 405.0
copy div "Vadoties pēc iepriekš rakstītā, ir jāizvēlas un jānoskatās vismaz divas , bet n…"
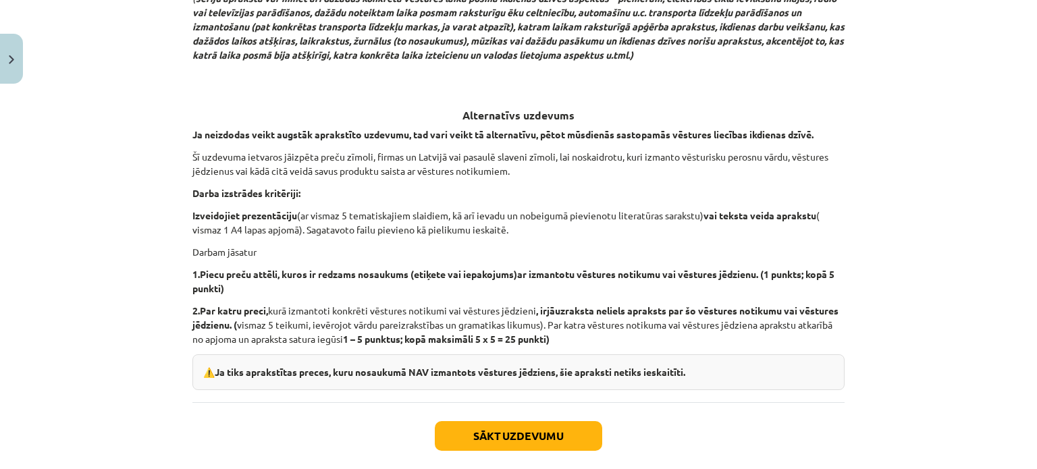
scroll to position [3466, 0]
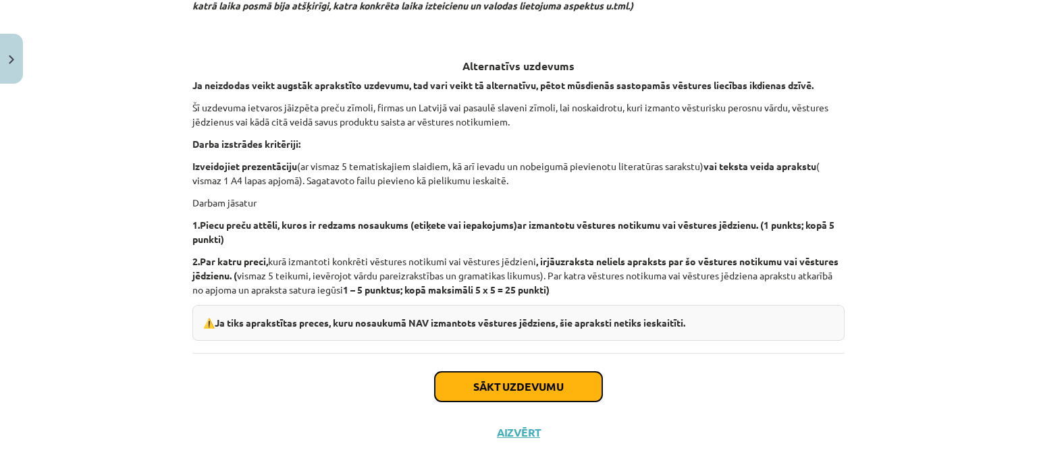
click at [488, 372] on button "Sākt uzdevumu" at bounding box center [518, 387] width 167 height 30
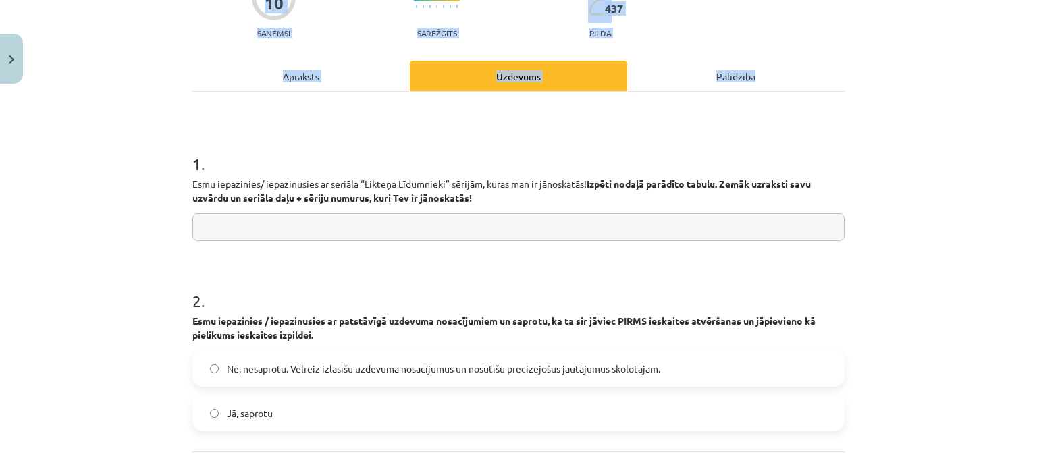
scroll to position [138, 0]
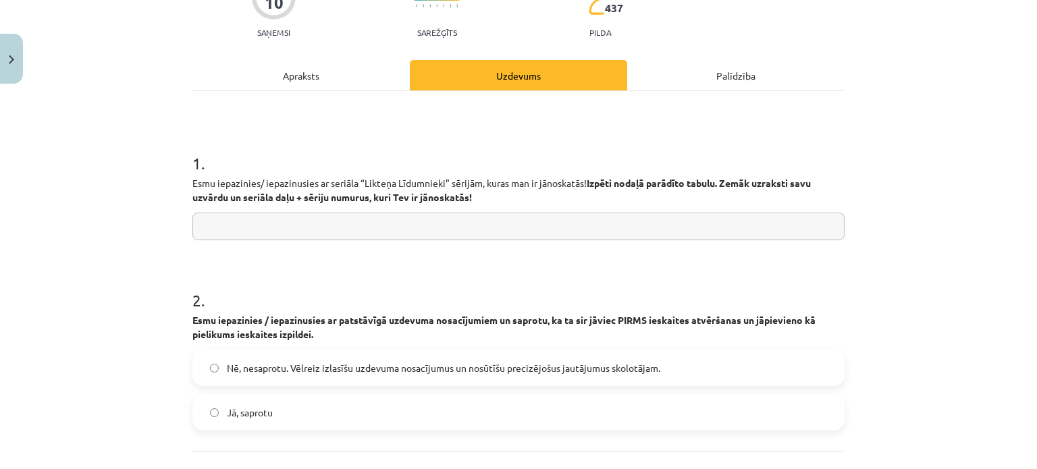
click at [310, 70] on div "Apraksts" at bounding box center [300, 75] width 217 height 30
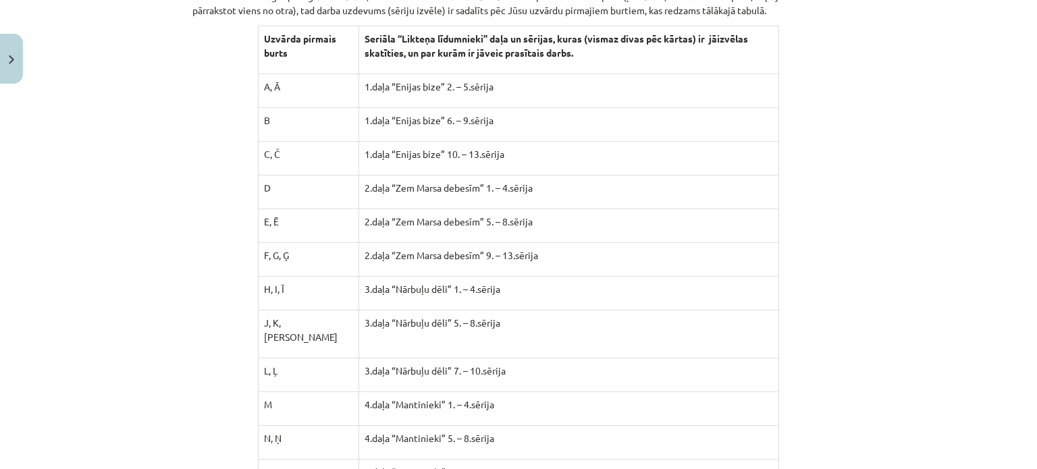
scroll to position [1356, 0]
drag, startPoint x: 259, startPoint y: 150, endPoint x: 495, endPoint y: 147, distance: 235.5
click at [495, 147] on tr "C, Č 1.daļa “Enijas bize” 10. – 13.sērija" at bounding box center [518, 158] width 521 height 34
copy tr "C, Č 1.daļa “Enijas bize” 10. – 13.sērija"
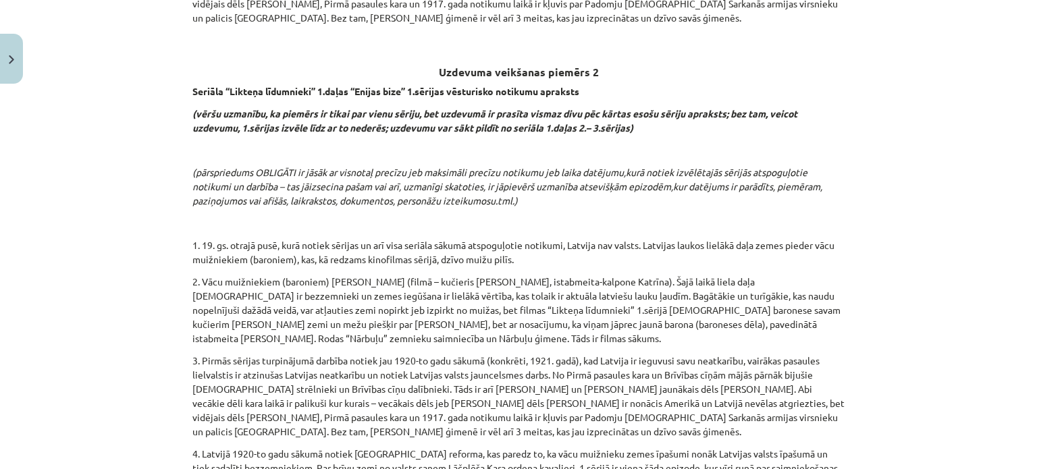
scroll to position [3207, 0]
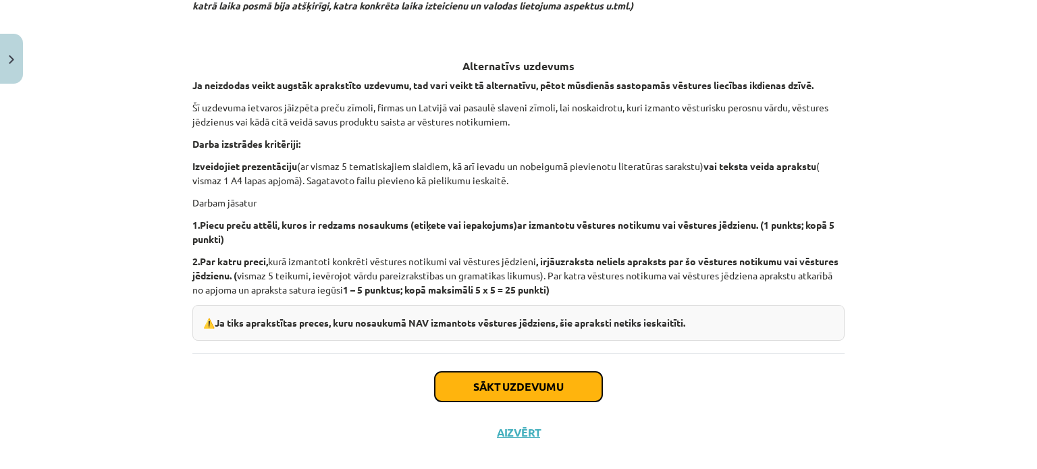
click at [564, 372] on button "Sākt uzdevumu" at bounding box center [518, 387] width 167 height 30
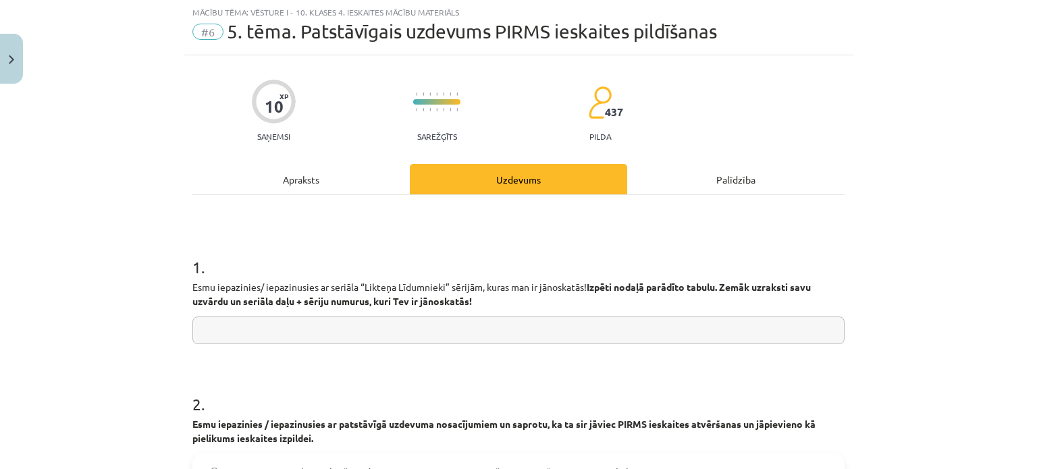
scroll to position [34, 0]
click at [385, 337] on input "text" at bounding box center [518, 331] width 652 height 28
paste input "**********"
click at [217, 329] on input "**********" at bounding box center [518, 331] width 652 height 28
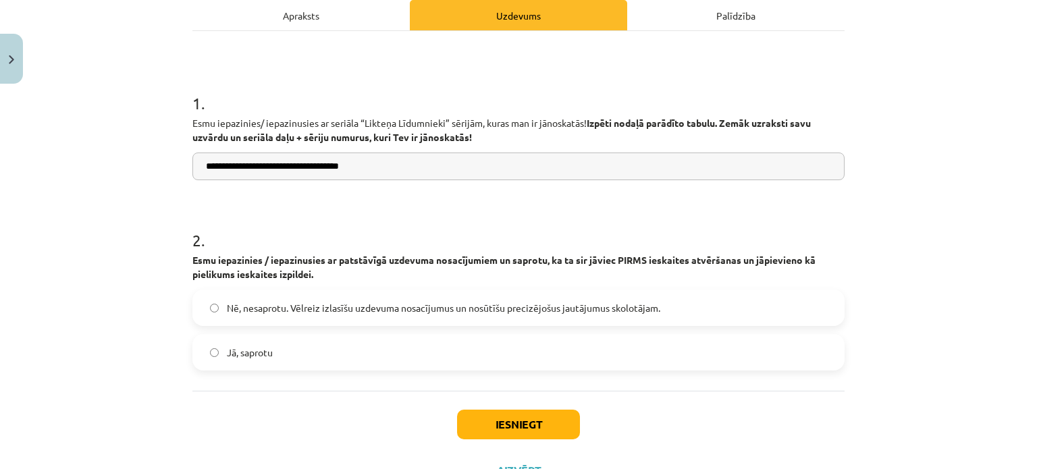
scroll to position [247, 0]
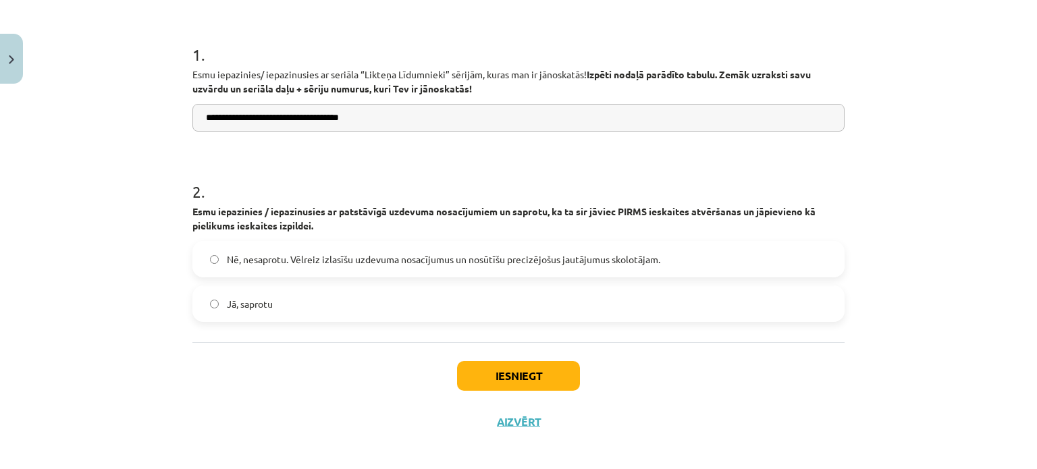
type input "**********"
click at [293, 303] on label "Jā, saprotu" at bounding box center [518, 304] width 649 height 34
click at [472, 364] on button "Iesniegt" at bounding box center [518, 376] width 123 height 30
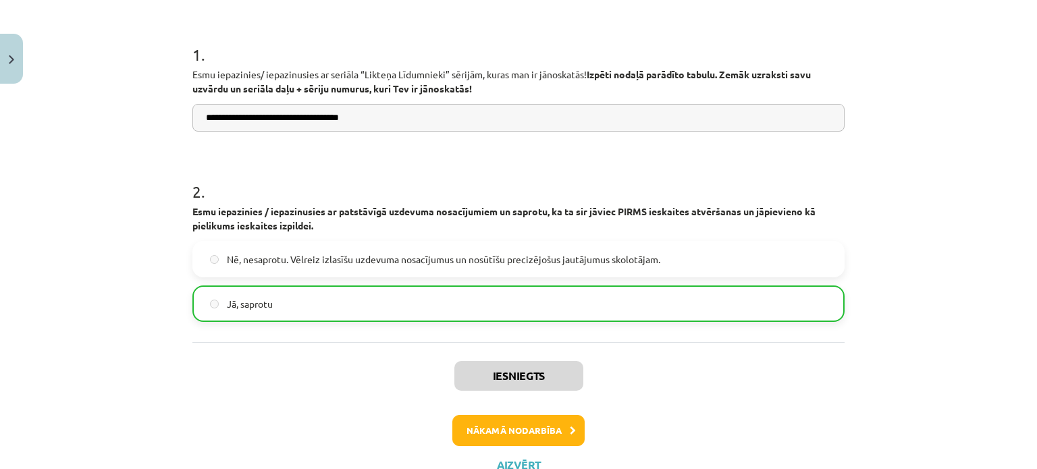
click at [513, 413] on div "Iesniegts Nākamā nodarbība Aizvērt" at bounding box center [518, 411] width 652 height 138
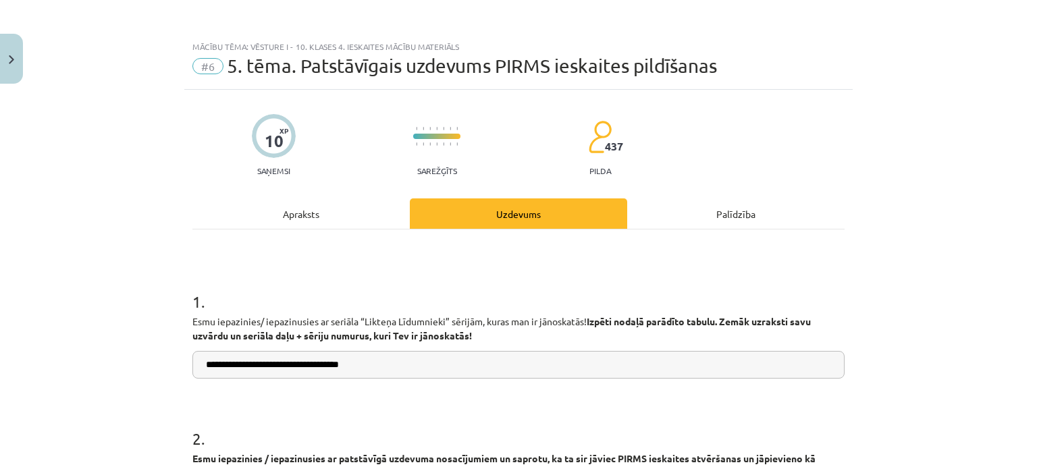
scroll to position [298, 0]
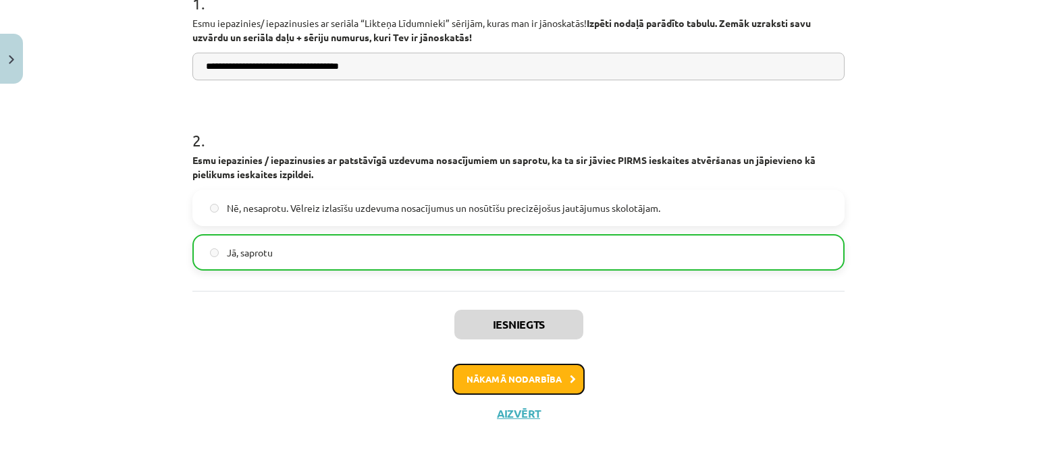
click at [551, 376] on button "Nākamā nodarbība" at bounding box center [518, 379] width 132 height 31
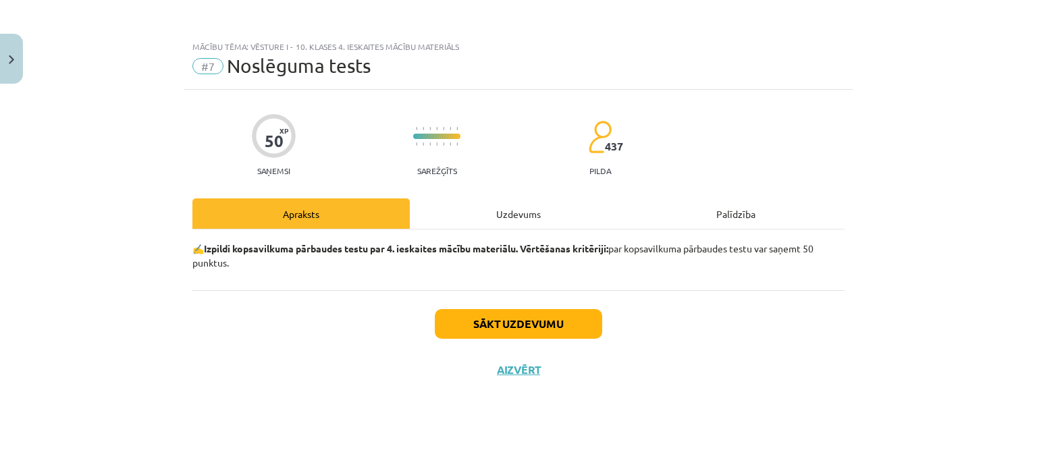
scroll to position [0, 0]
click at [550, 327] on button "Sākt uzdevumu" at bounding box center [518, 324] width 167 height 30
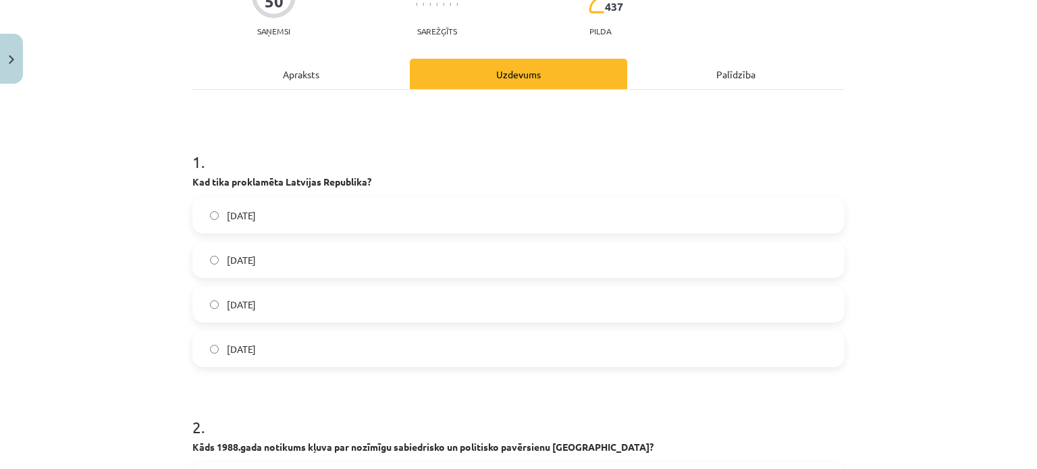
scroll to position [146, 0]
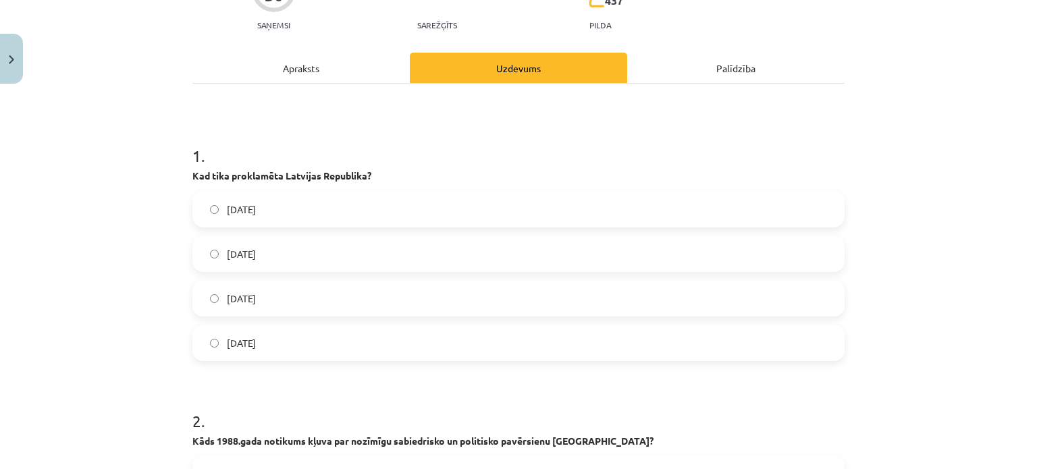
drag, startPoint x: 184, startPoint y: 179, endPoint x: 320, endPoint y: 355, distance: 222.3
copy div "Kad tika proklamēta Latvijas Republika? 1918. gada 1. novembrī 1918. gada 18. n…"
click at [364, 252] on label "1918. gada 18. novembrī" at bounding box center [518, 254] width 649 height 34
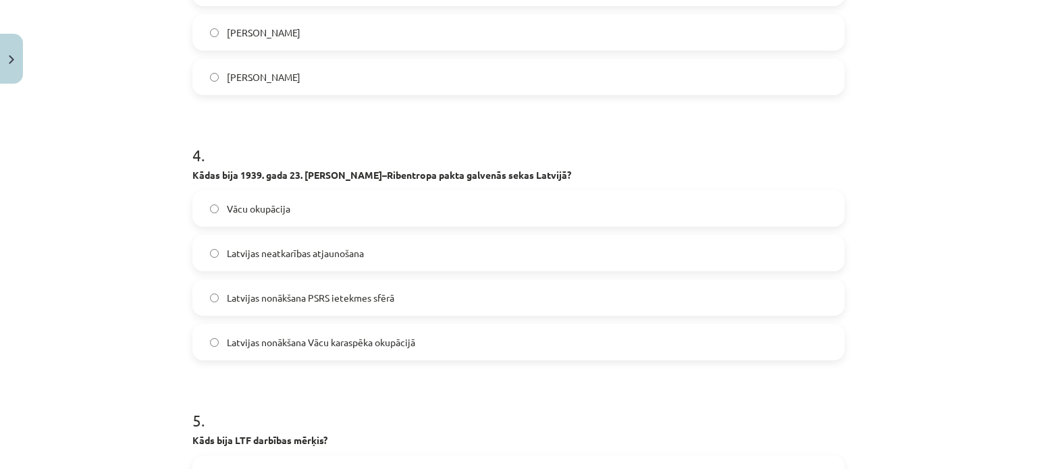
scroll to position [941, 0]
click at [316, 302] on span "Latvijas nonākšana PSRS ietekmes sfērā" at bounding box center [310, 299] width 167 height 14
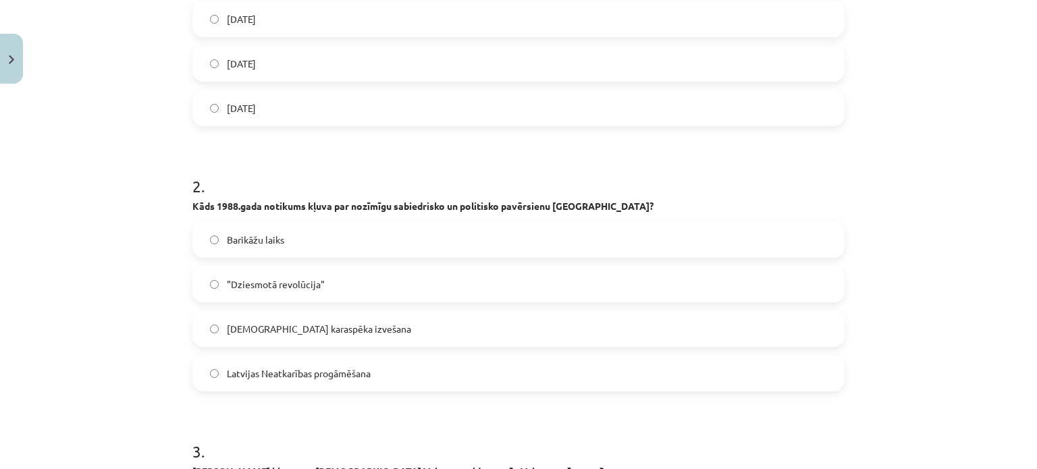
scroll to position [389, 0]
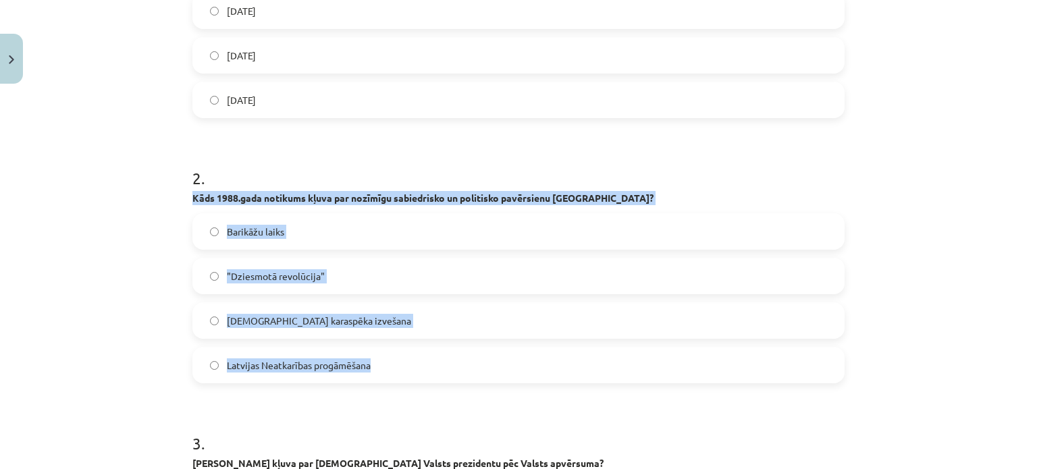
drag, startPoint x: 182, startPoint y: 199, endPoint x: 383, endPoint y: 368, distance: 262.5
copy div "Kāds 1988.gada notikums kļuva par nozīmīgu sabiedrisko un politisko pavērsienu …"
click at [346, 288] on label ""Dziesmotā revolūcija"" at bounding box center [518, 276] width 649 height 34
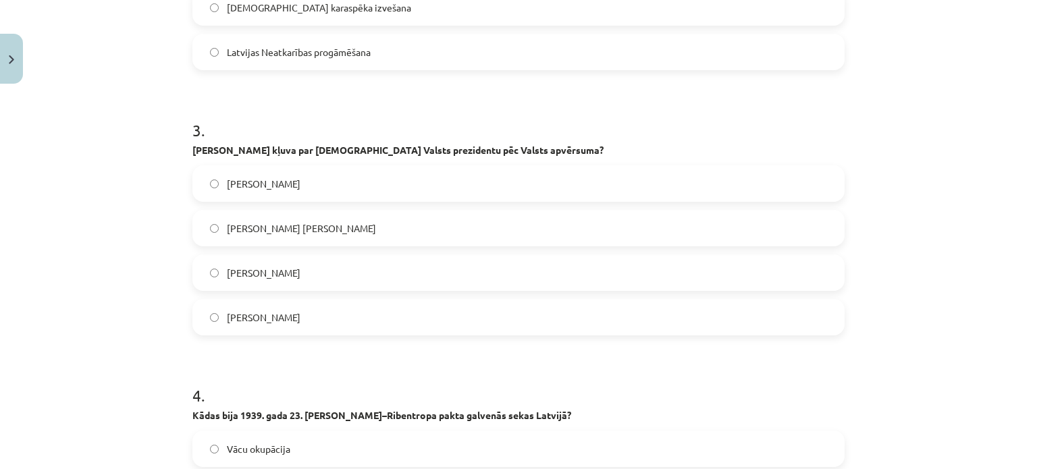
scroll to position [756, 0]
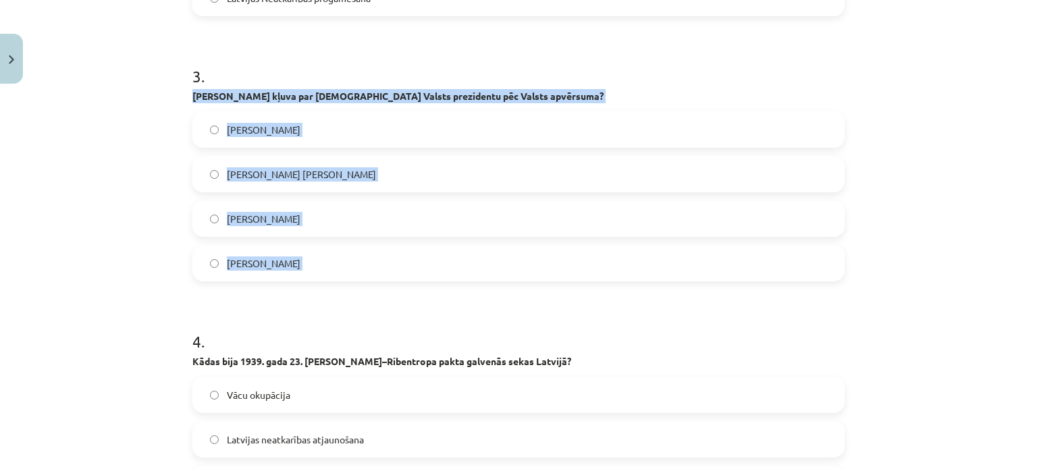
drag, startPoint x: 181, startPoint y: 90, endPoint x: 292, endPoint y: 261, distance: 204.4
copy div "Kas kļuva par Latvijas Valsts prezidentu pēc Valsts apvērsuma? Jānis Čakste Gus…"
click at [362, 265] on label "Kārlis Ulmanis" at bounding box center [518, 263] width 649 height 34
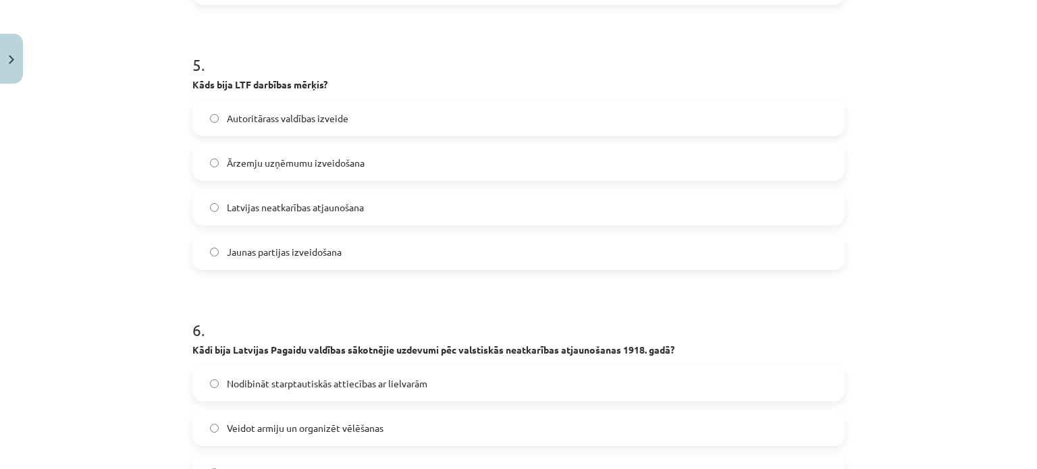
scroll to position [1298, 0]
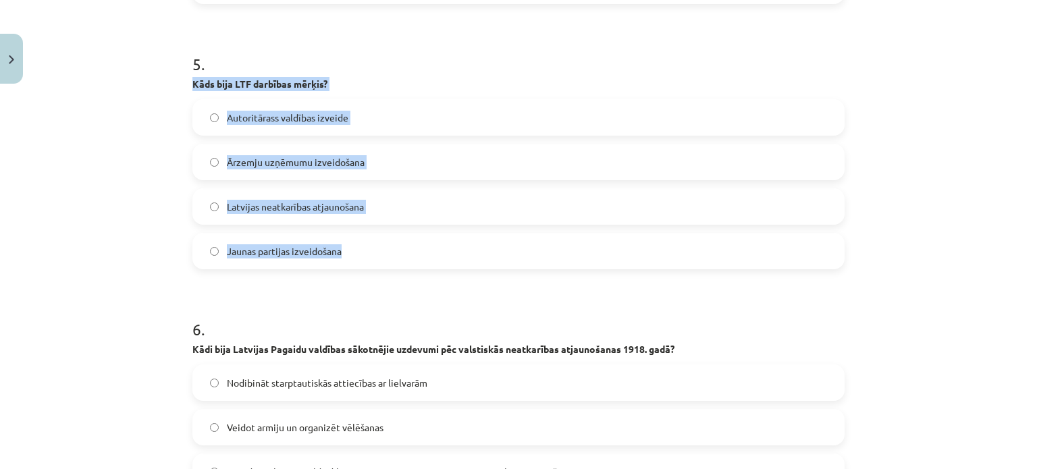
drag, startPoint x: 162, startPoint y: 86, endPoint x: 367, endPoint y: 258, distance: 268.2
click at [367, 258] on div "Mācību tēma: Vēsture i - 10. klases 4. ieskaites mācību materiāls #7 Noslēguma …" at bounding box center [518, 234] width 1037 height 469
copy div "Kāds bija LTF darbības mērķis? Autoritārass valdības izveide Ārzemju uzņēmumu i…"
click at [386, 207] on label "Latvijas neatkarības atjaunošana" at bounding box center [518, 207] width 649 height 34
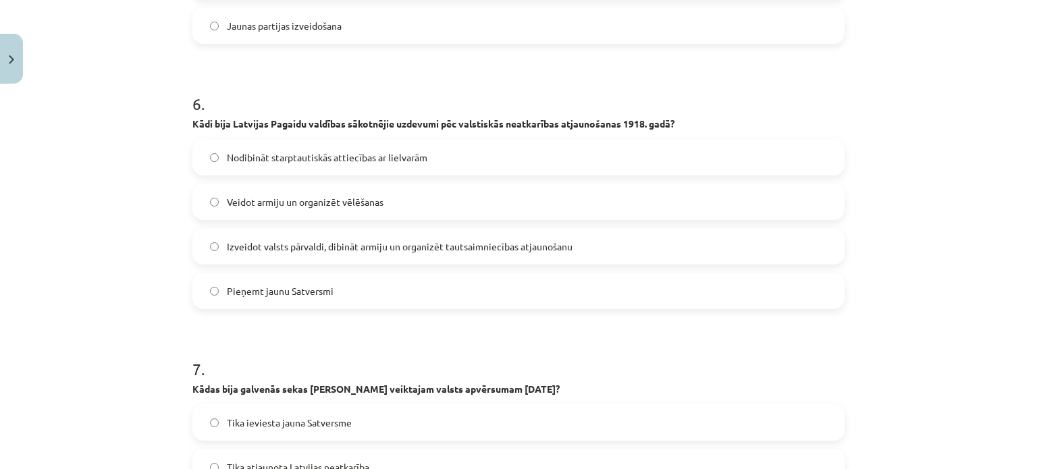
scroll to position [1524, 0]
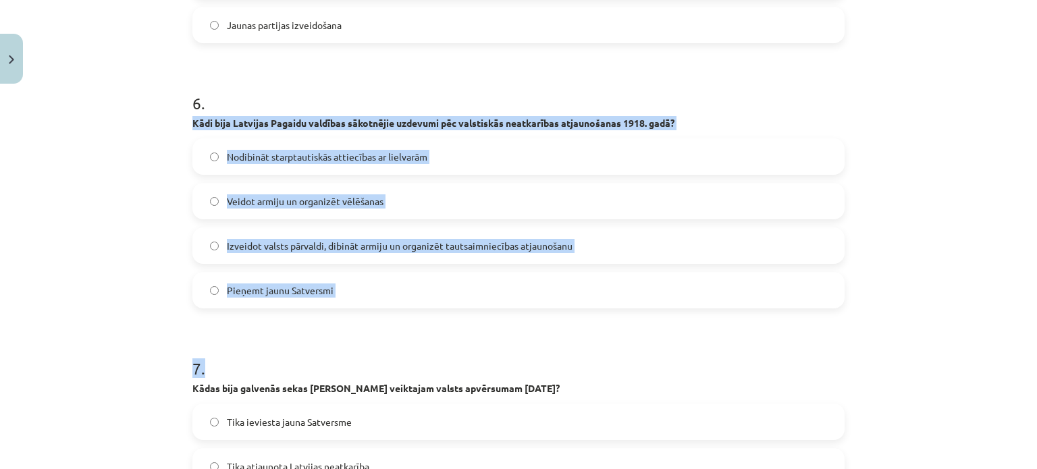
drag, startPoint x: 187, startPoint y: 115, endPoint x: 491, endPoint y: 321, distance: 367.0
click at [491, 321] on form "1 . Kad tika proklamēta Latvijas Republika? 1918. gada 1. novembrī 1918. gada 1…" at bounding box center [518, 56] width 652 height 2625
drag, startPoint x: 491, startPoint y: 321, endPoint x: 389, endPoint y: 337, distance: 103.8
click at [389, 337] on div "50 XP Saņemsi Sarežģīts 437 pilda Apraksts Uzdevums Palīdzība 1 . Kad tika prok…" at bounding box center [518, 28] width 668 height 2927
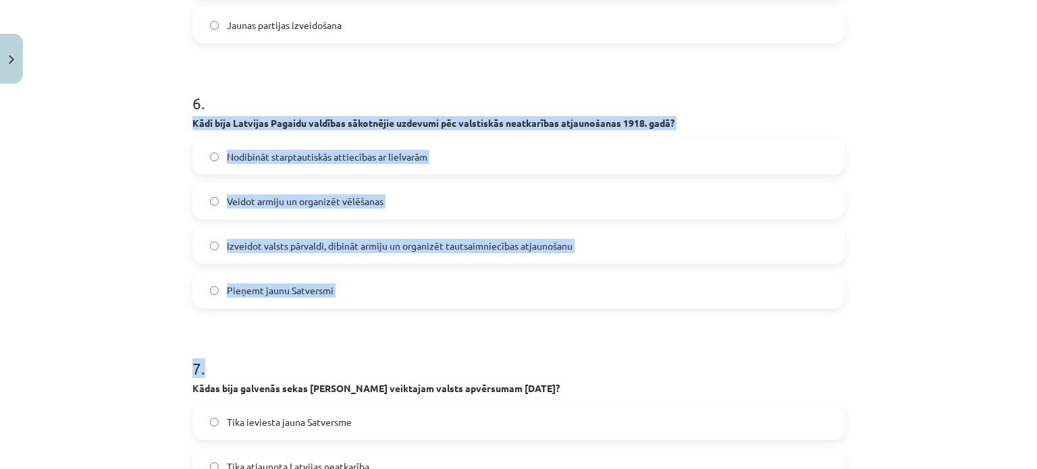
copy form "Kādi bija Latvijas Pagaidu valdības sākotnējie uzdevumi pēc valstiskās neatkarī…"
click at [312, 234] on label "Izveidot valsts pārvaldi, dibināt armiju un organizēt tautsaimniecības atjaunoš…" at bounding box center [518, 246] width 649 height 34
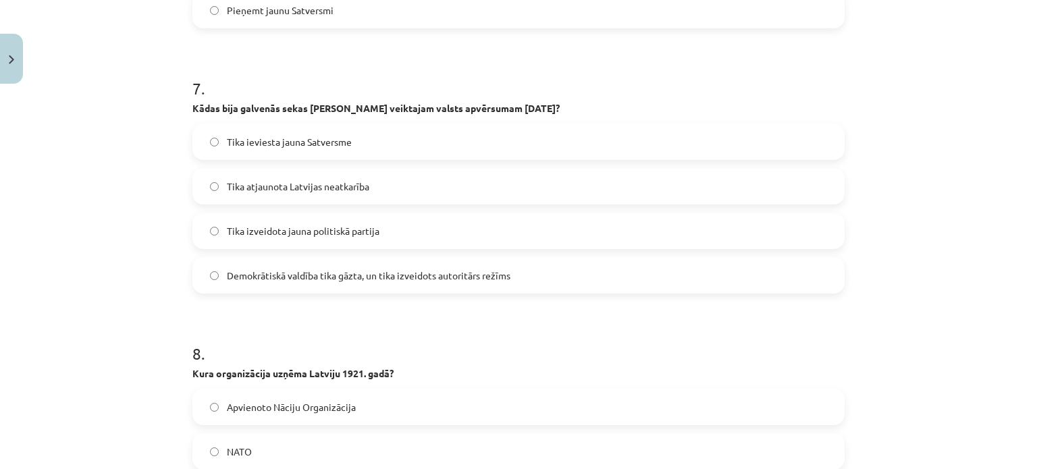
scroll to position [1805, 0]
drag, startPoint x: 187, startPoint y: 102, endPoint x: 510, endPoint y: 265, distance: 362.1
click at [510, 265] on div "7 . Kādas bija galvenās sekas Kārļa Ulmaņa veiktajam valsts apvērsumam 1934. ga…" at bounding box center [518, 174] width 652 height 238
copy div "Kādas bija galvenās sekas Kārļa Ulmaņa veiktajam valsts apvērsumam 1934. gada 1…"
click at [291, 275] on span "Demokrātiskā valdība tika gāzta, un tika izveidots autoritārs režīms" at bounding box center [368, 275] width 283 height 14
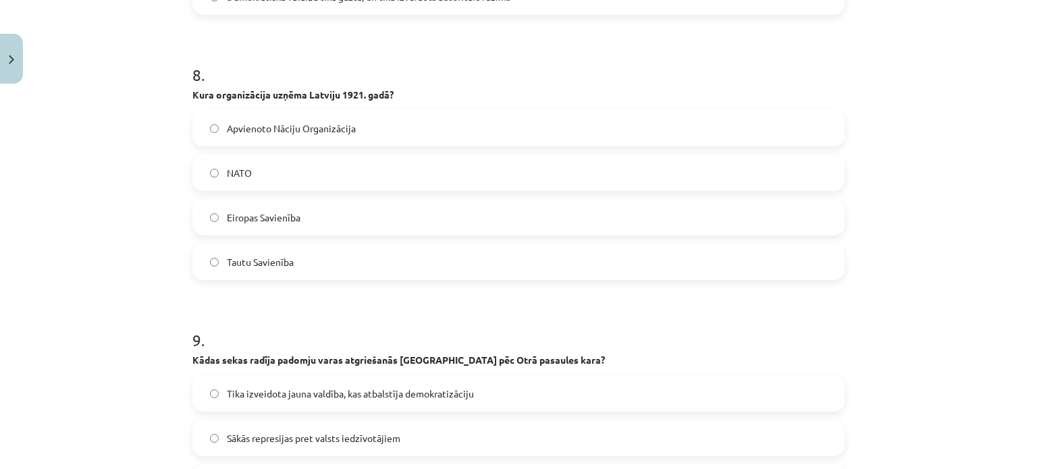
scroll to position [2073, 0]
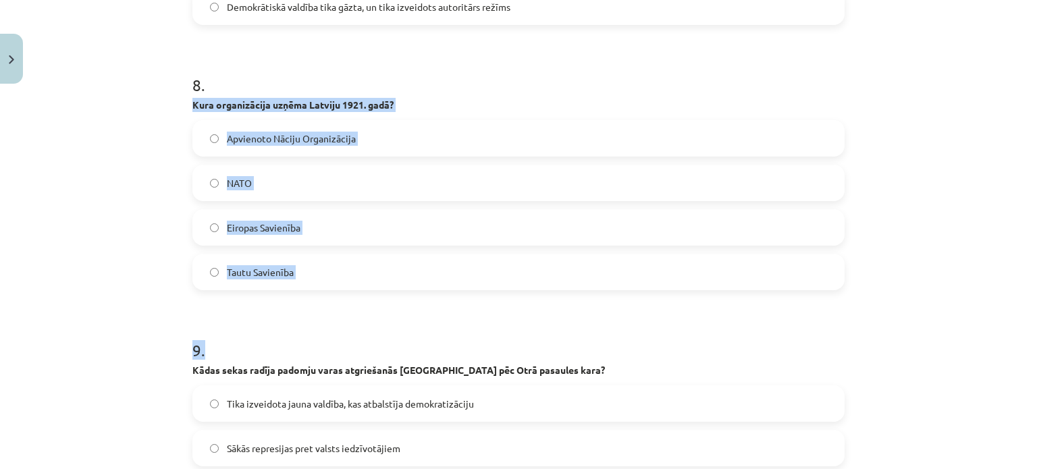
drag, startPoint x: 182, startPoint y: 107, endPoint x: 320, endPoint y: 289, distance: 228.8
copy form "Kura organizācija uzņēma Latviju 1921. gadā? Apvienoto Nāciju Organizācija NATO…"
click at [285, 279] on label "Tautu Savienība" at bounding box center [518, 272] width 649 height 34
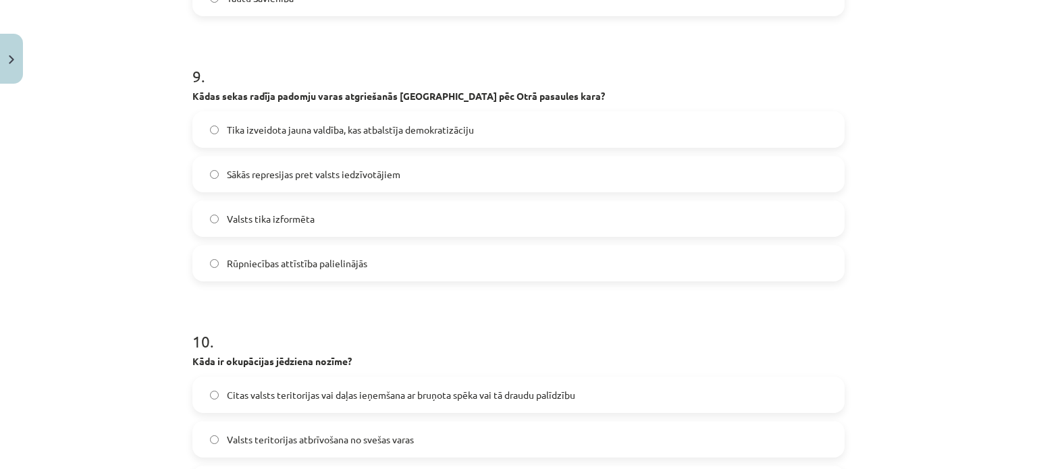
scroll to position [2348, 0]
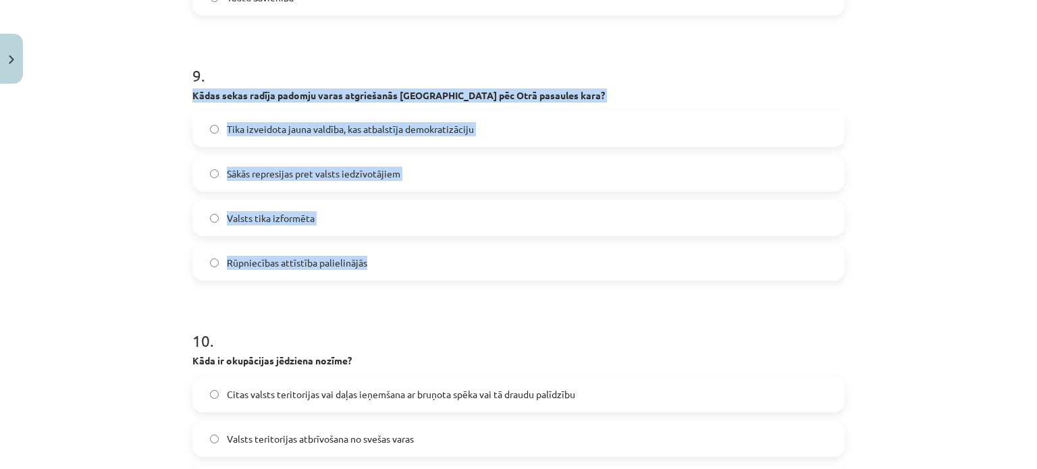
drag, startPoint x: 181, startPoint y: 94, endPoint x: 362, endPoint y: 251, distance: 239.2
click at [328, 184] on label "Sākās represijas pret valsts iedzīvotājiem" at bounding box center [518, 174] width 649 height 34
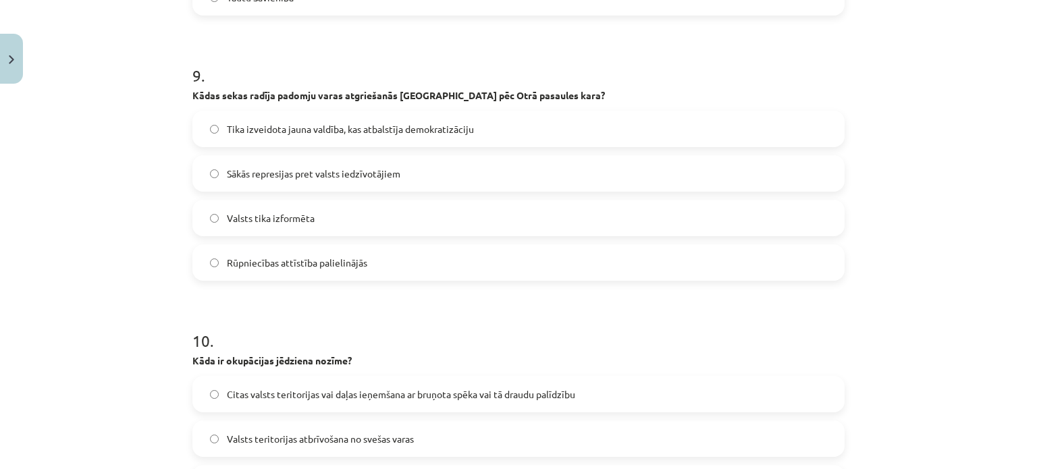
scroll to position [2580, 0]
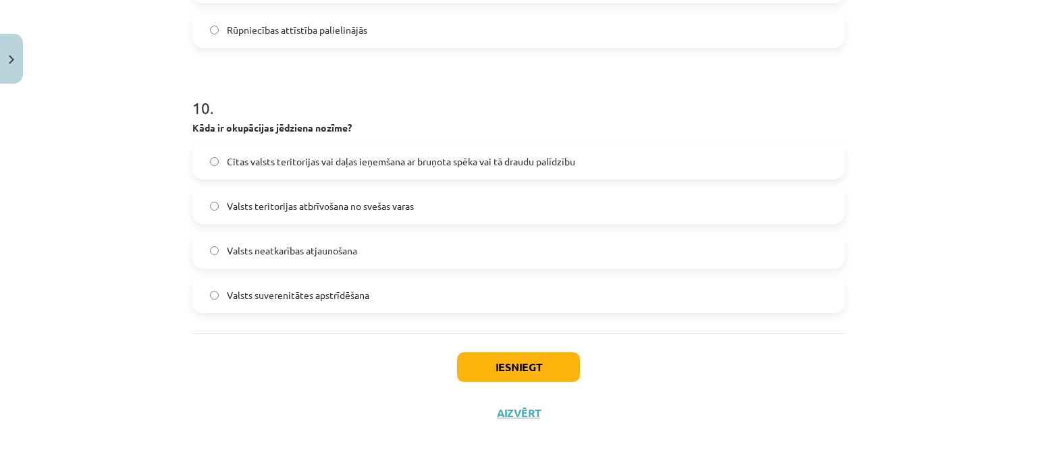
drag, startPoint x: 179, startPoint y: 115, endPoint x: 157, endPoint y: 115, distance: 22.3
click at [157, 115] on div "Mācību tēma: Vēsture i - 10. klases 4. ieskaites mācību materiāls #7 Noslēguma …" at bounding box center [518, 234] width 1037 height 469
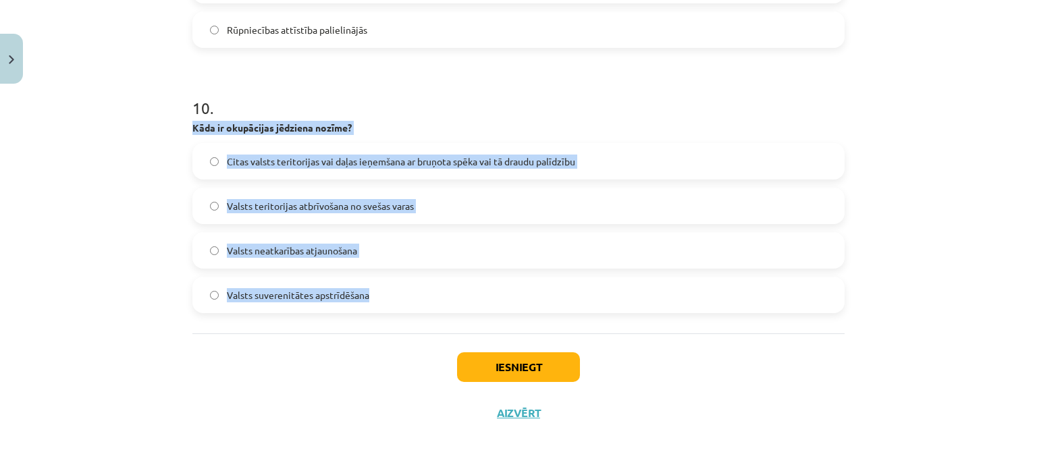
drag, startPoint x: 167, startPoint y: 123, endPoint x: 366, endPoint y: 287, distance: 257.9
click at [366, 287] on div "Mācību tēma: Vēsture i - 10. klases 4. ieskaites mācību materiāls #7 Noslēguma …" at bounding box center [518, 234] width 1037 height 469
click at [309, 167] on span "Citas valsts teritorijas vai daļas ieņemšana ar bruņota spēka vai tā draudu pal…" at bounding box center [401, 162] width 348 height 14
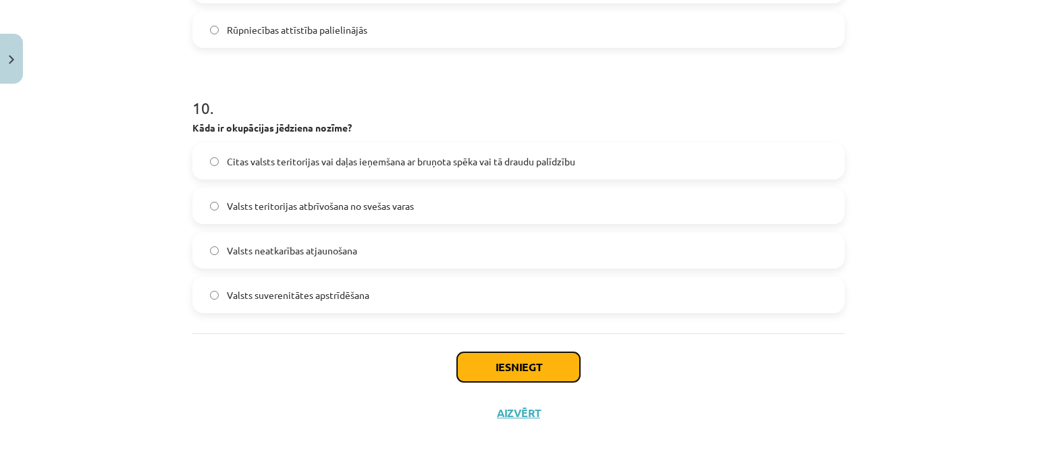
click at [472, 367] on button "Iesniegt" at bounding box center [518, 367] width 123 height 30
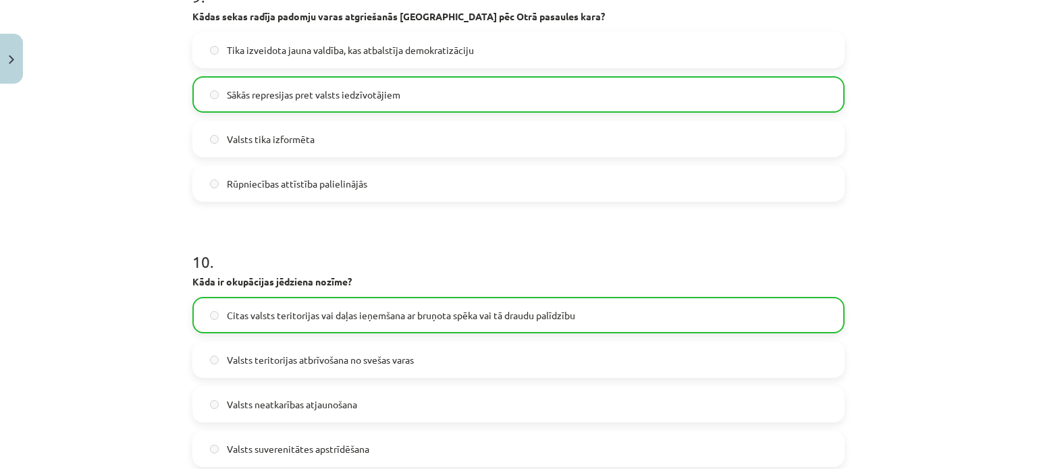
scroll to position [2623, 0]
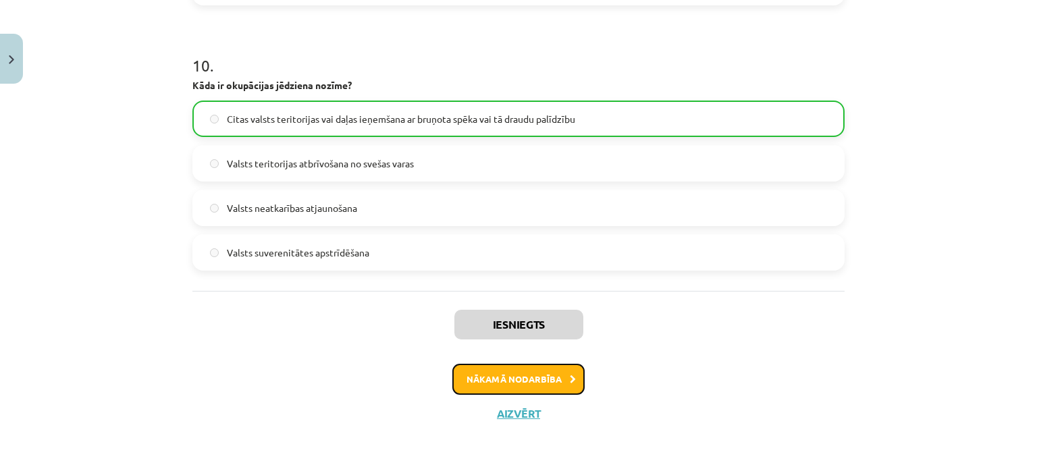
click at [548, 377] on button "Nākamā nodarbība" at bounding box center [518, 379] width 132 height 31
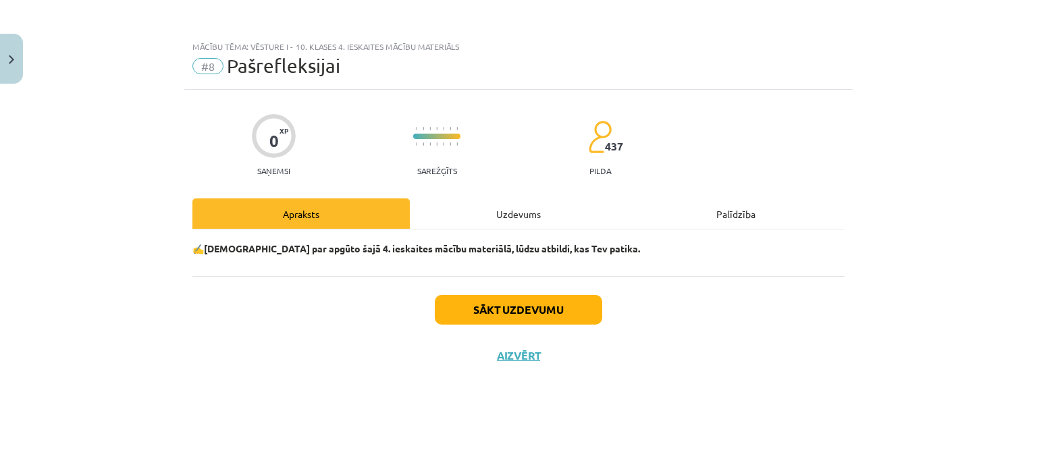
click at [535, 325] on div "Sākt uzdevumu Aizvērt" at bounding box center [518, 323] width 652 height 94
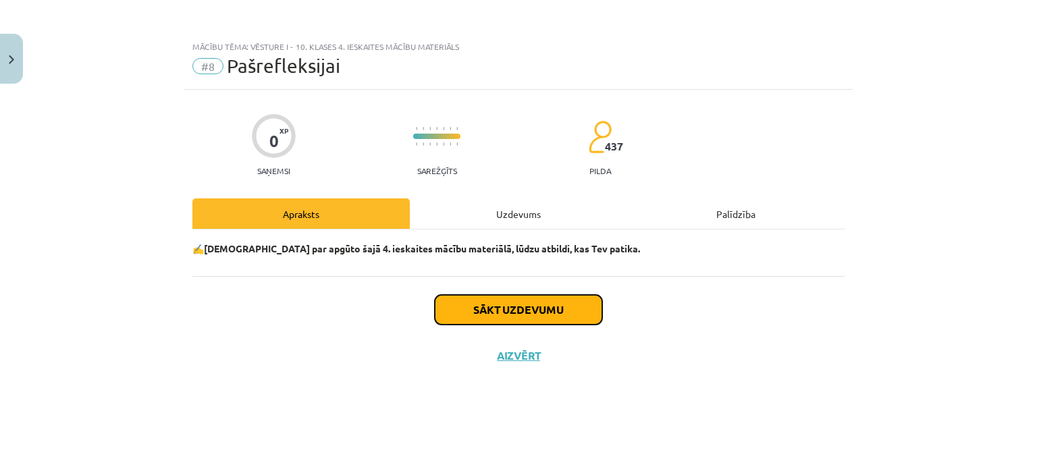
click at [539, 318] on button "Sākt uzdevumu" at bounding box center [518, 310] width 167 height 30
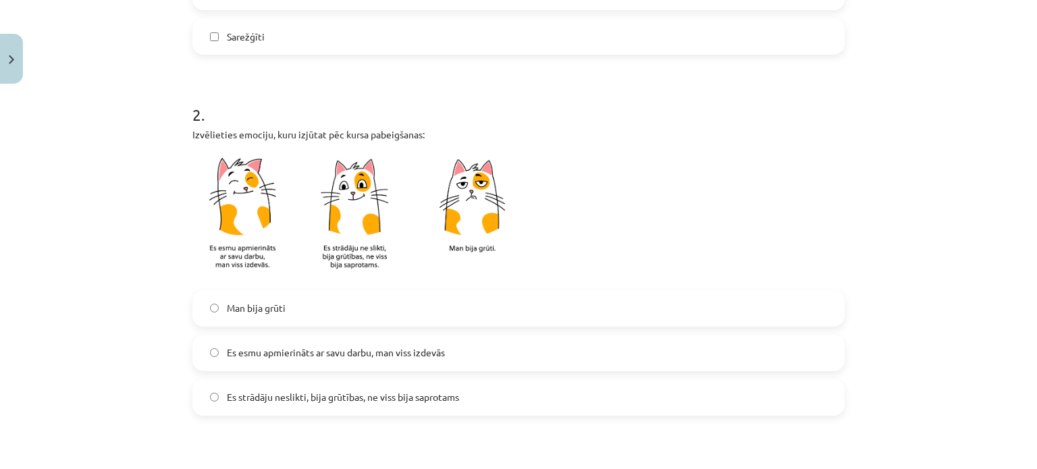
scroll to position [540, 0]
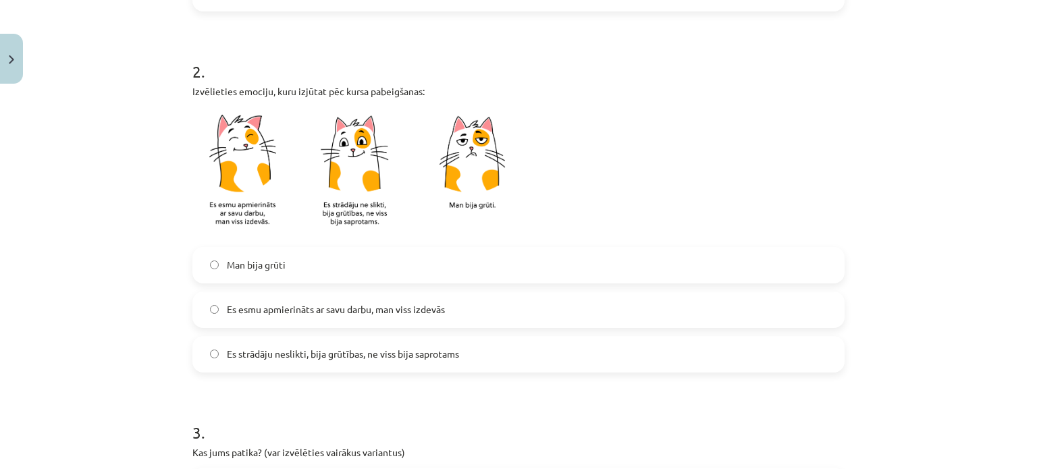
click at [330, 312] on span "Es esmu apmierināts ar savu darbu, man viss izdevās" at bounding box center [336, 309] width 218 height 14
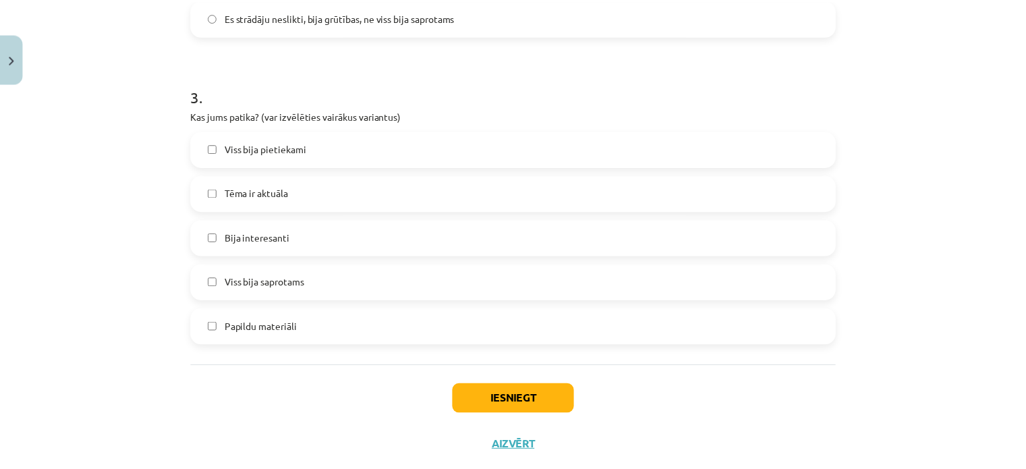
scroll to position [877, 0]
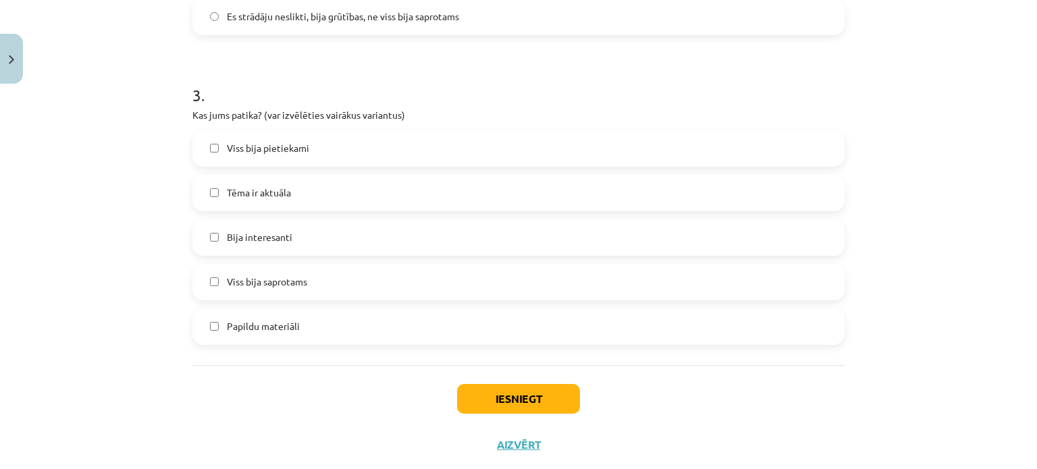
click at [305, 243] on label "Bija interesanti" at bounding box center [518, 238] width 649 height 34
click at [517, 393] on button "Iesniegt" at bounding box center [518, 399] width 123 height 30
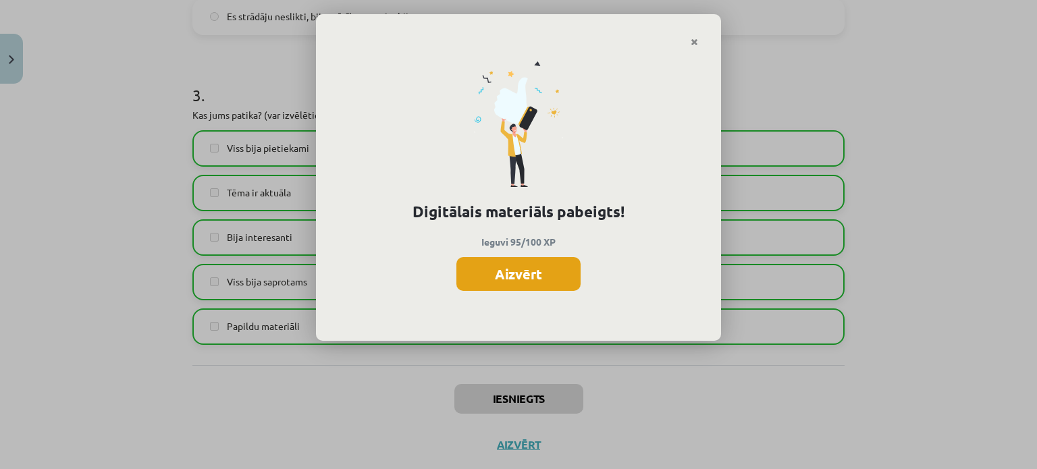
click at [518, 277] on button "Aizvērt" at bounding box center [518, 274] width 124 height 34
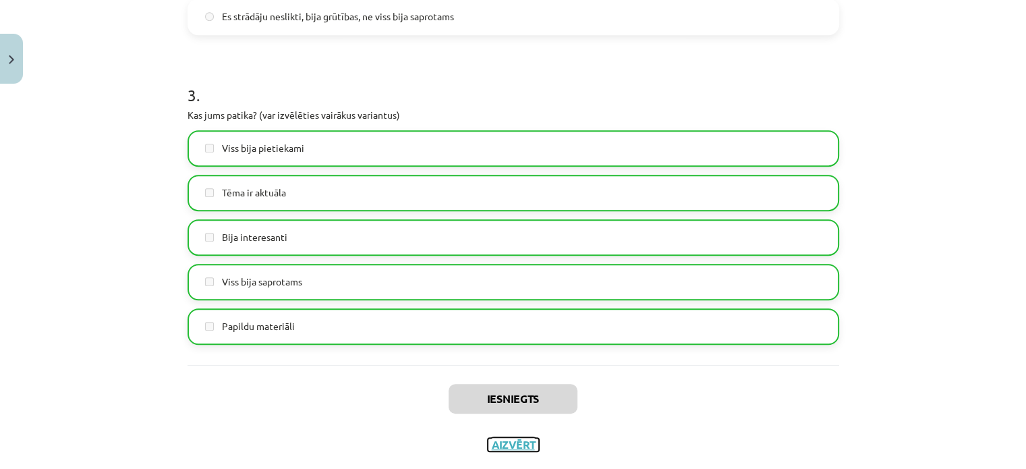
click at [491, 447] on button "Aizvērt" at bounding box center [513, 444] width 51 height 13
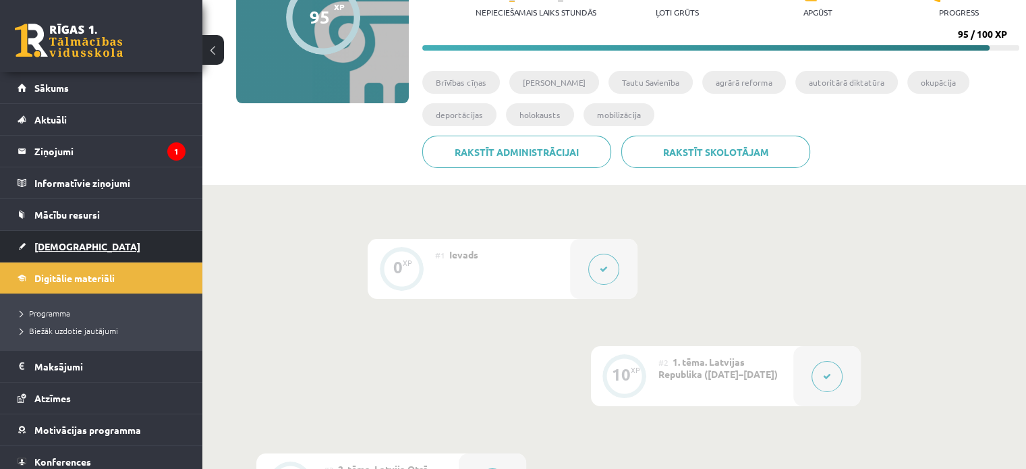
click at [67, 248] on span "[DEMOGRAPHIC_DATA]" at bounding box center [87, 246] width 106 height 12
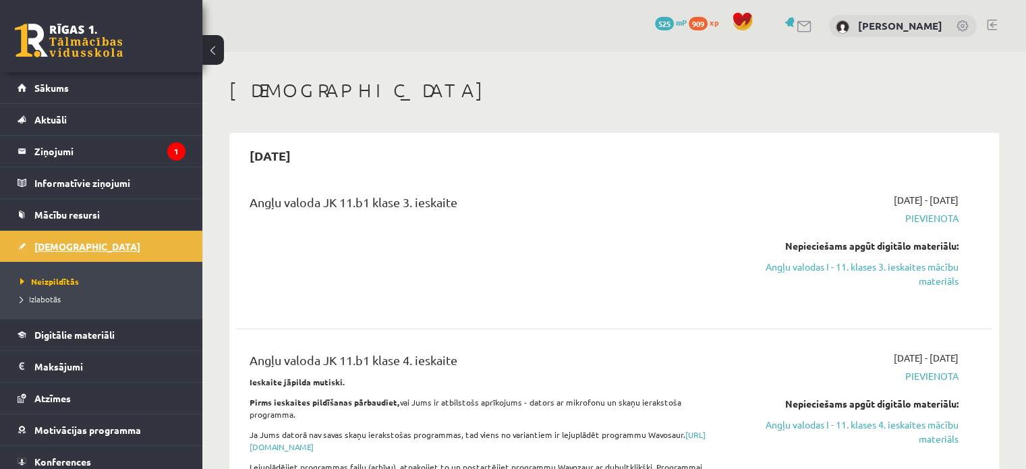
click at [67, 248] on span "[DEMOGRAPHIC_DATA]" at bounding box center [87, 246] width 106 height 12
click at [86, 374] on legend "Maksājumi 0" at bounding box center [109, 366] width 151 height 31
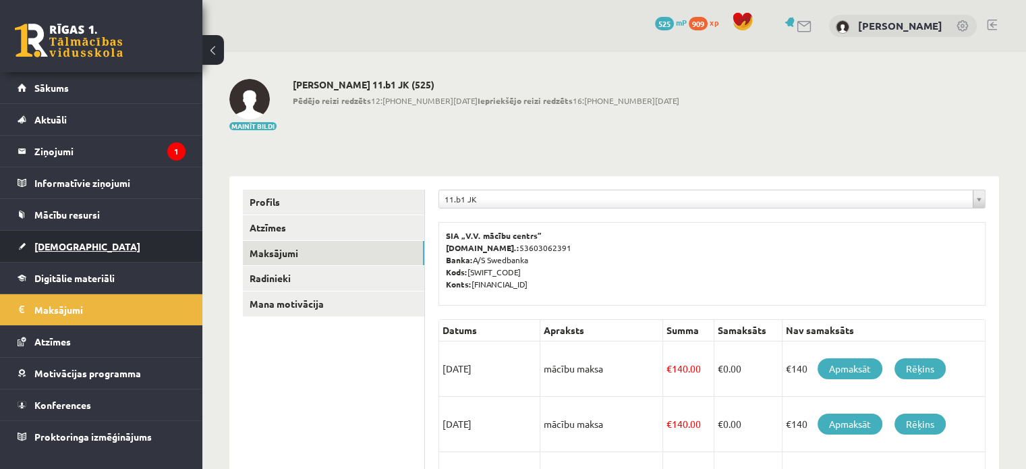
click at [76, 252] on link "[DEMOGRAPHIC_DATA]" at bounding box center [102, 246] width 168 height 31
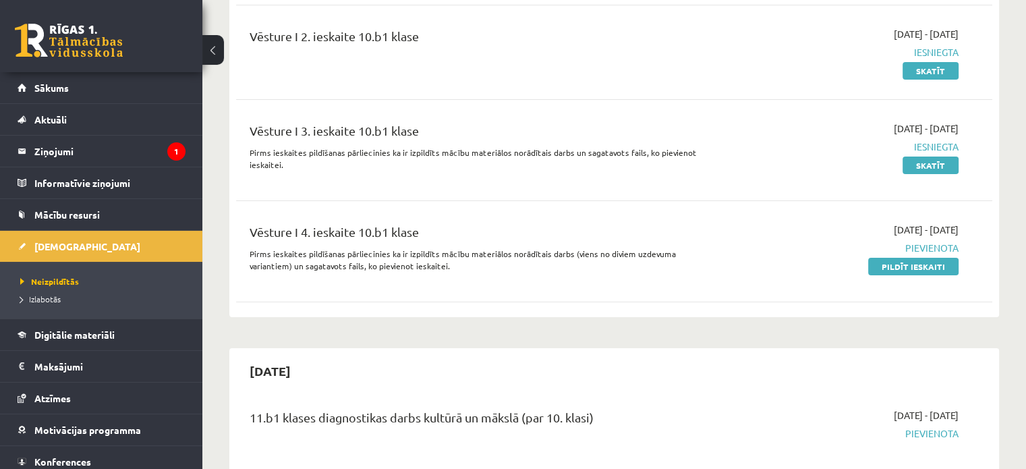
scroll to position [4628, 0]
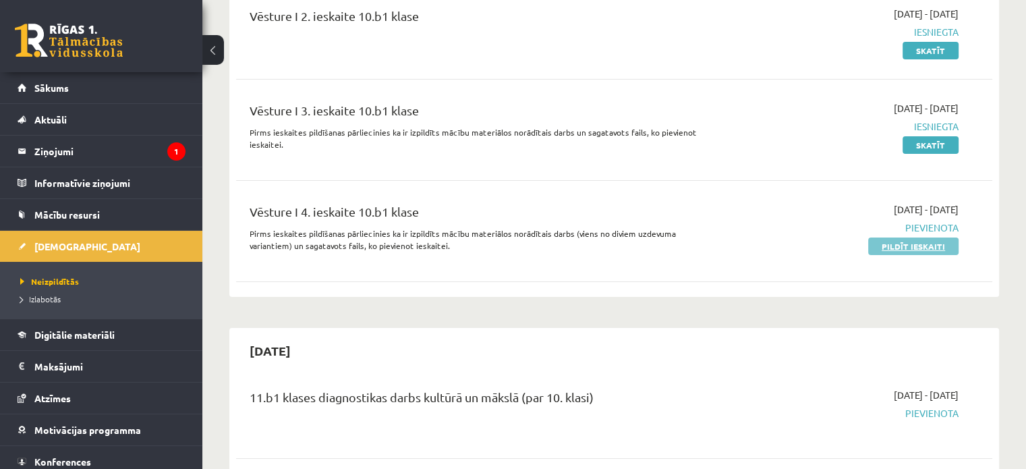
click at [910, 238] on link "Pildīt ieskaiti" at bounding box center [913, 247] width 90 height 18
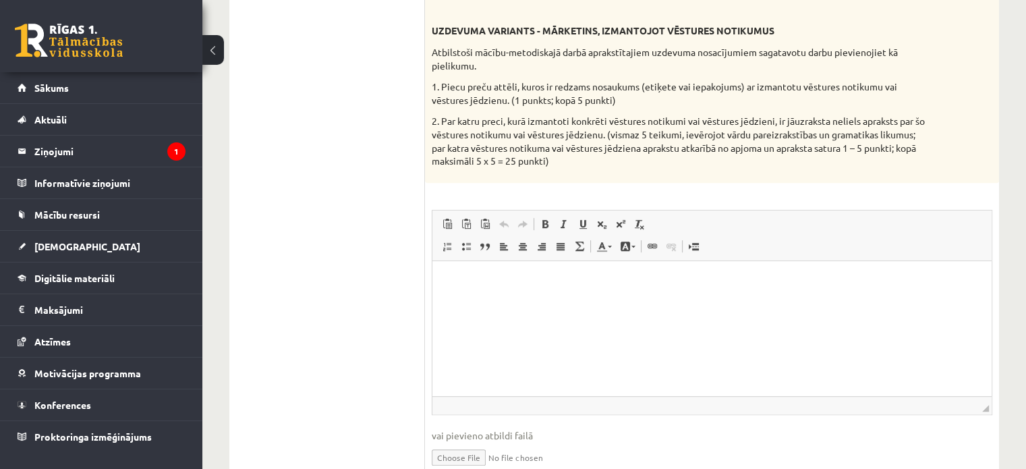
scroll to position [787, 0]
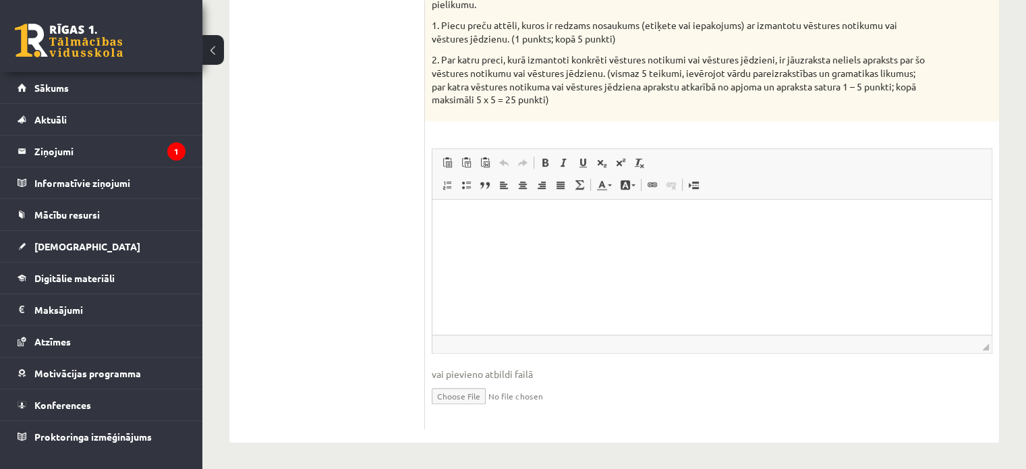
click at [470, 393] on input "file" at bounding box center [712, 395] width 561 height 28
type input "**********"
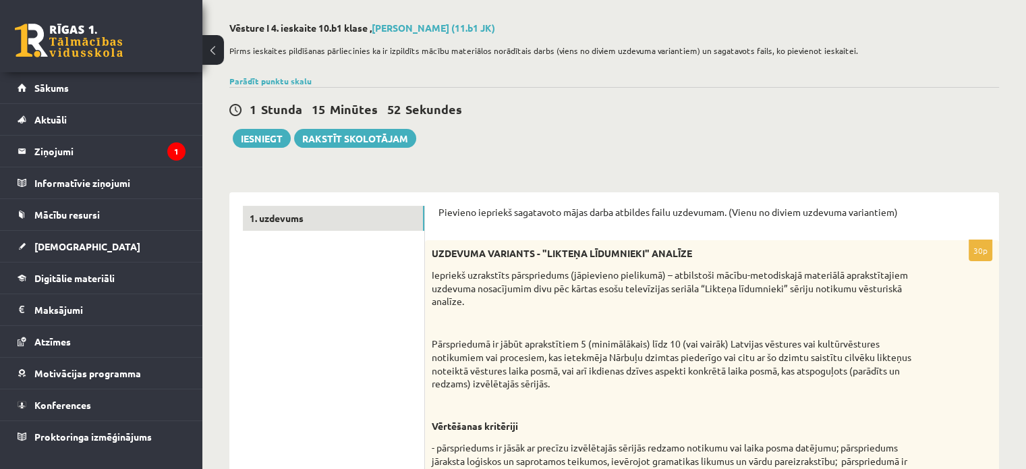
scroll to position [0, 0]
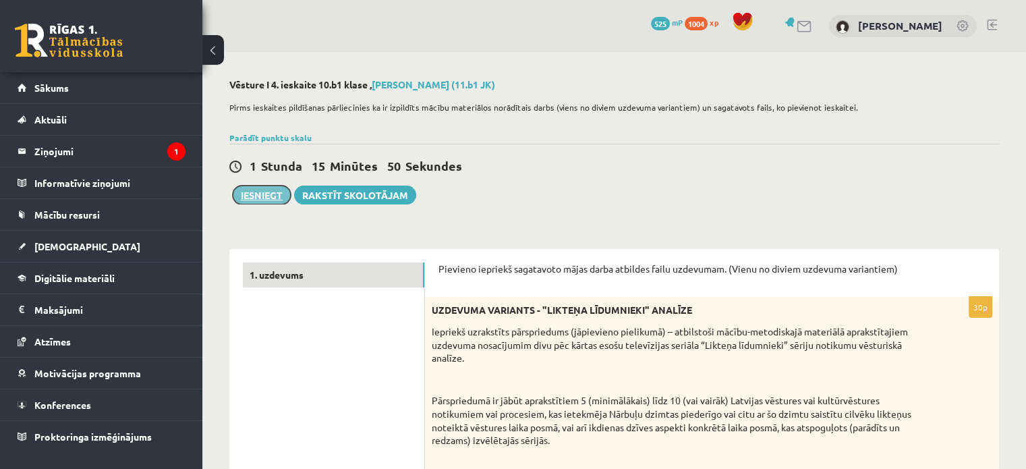
click at [256, 192] on button "Iesniegt" at bounding box center [262, 195] width 58 height 19
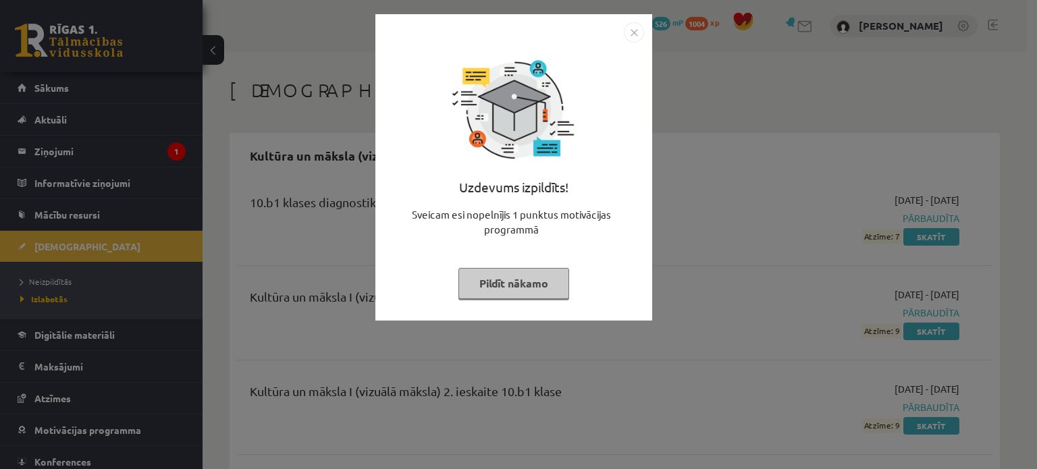
click at [507, 293] on button "Pildīt nākamo" at bounding box center [513, 283] width 111 height 31
